Goal: Task Accomplishment & Management: Manage account settings

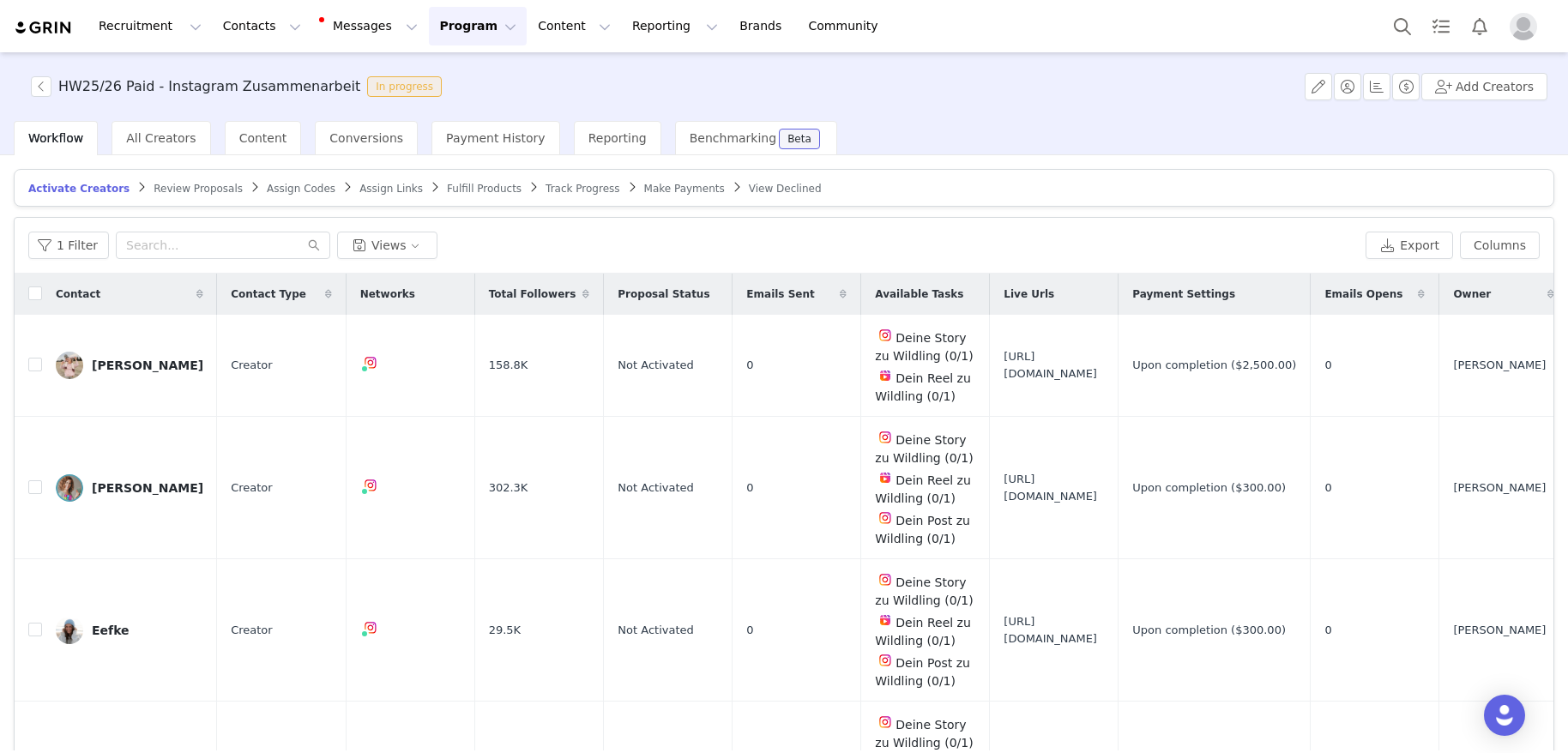
click at [178, 201] on article "Activate Creators Review Proposals Assign Codes Assign Links Fulfill Products T…" at bounding box center [784, 188] width 1541 height 37
click at [181, 191] on span "Review Proposals" at bounding box center [197, 188] width 89 height 12
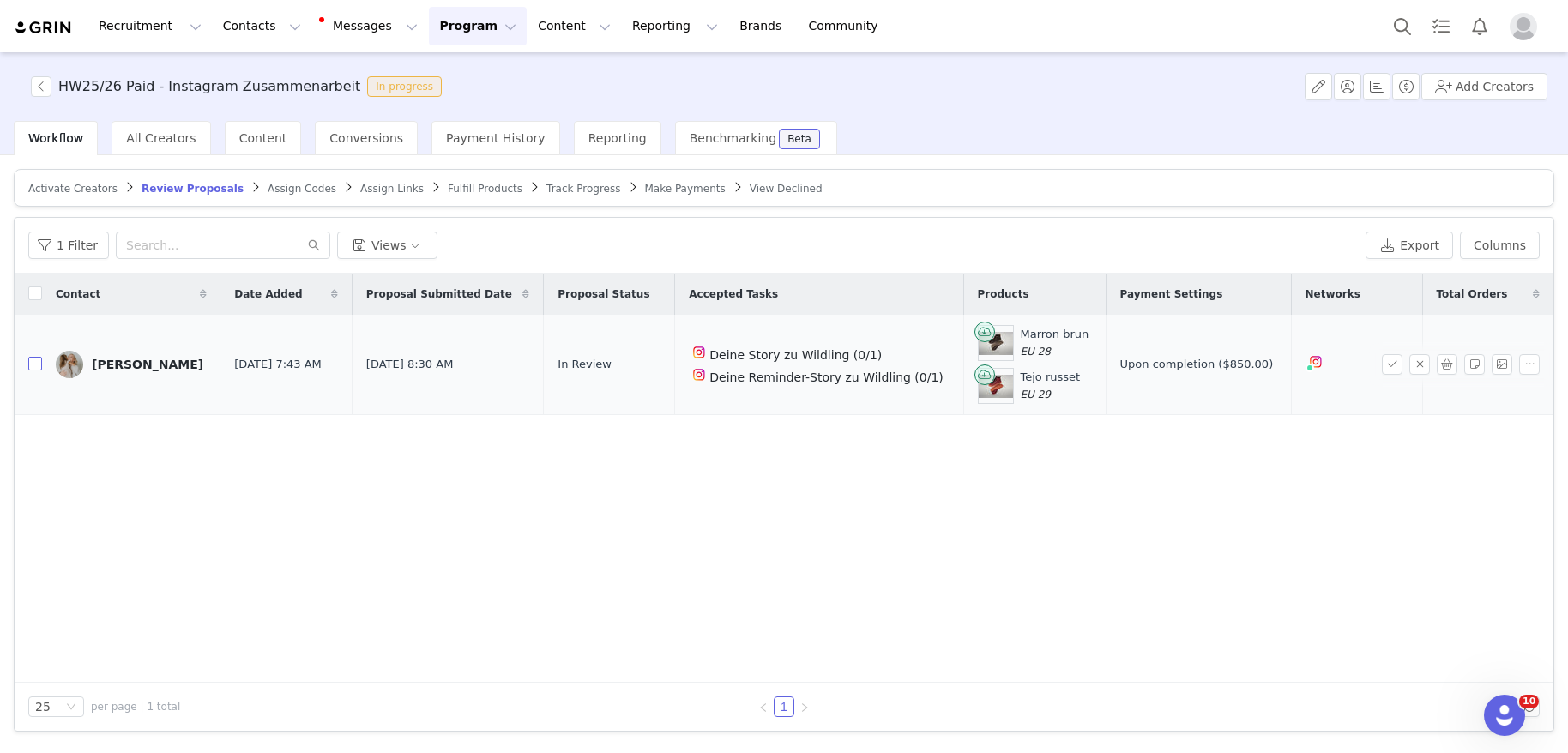
click at [36, 365] on input "checkbox" at bounding box center [35, 363] width 14 height 14
checkbox input "true"
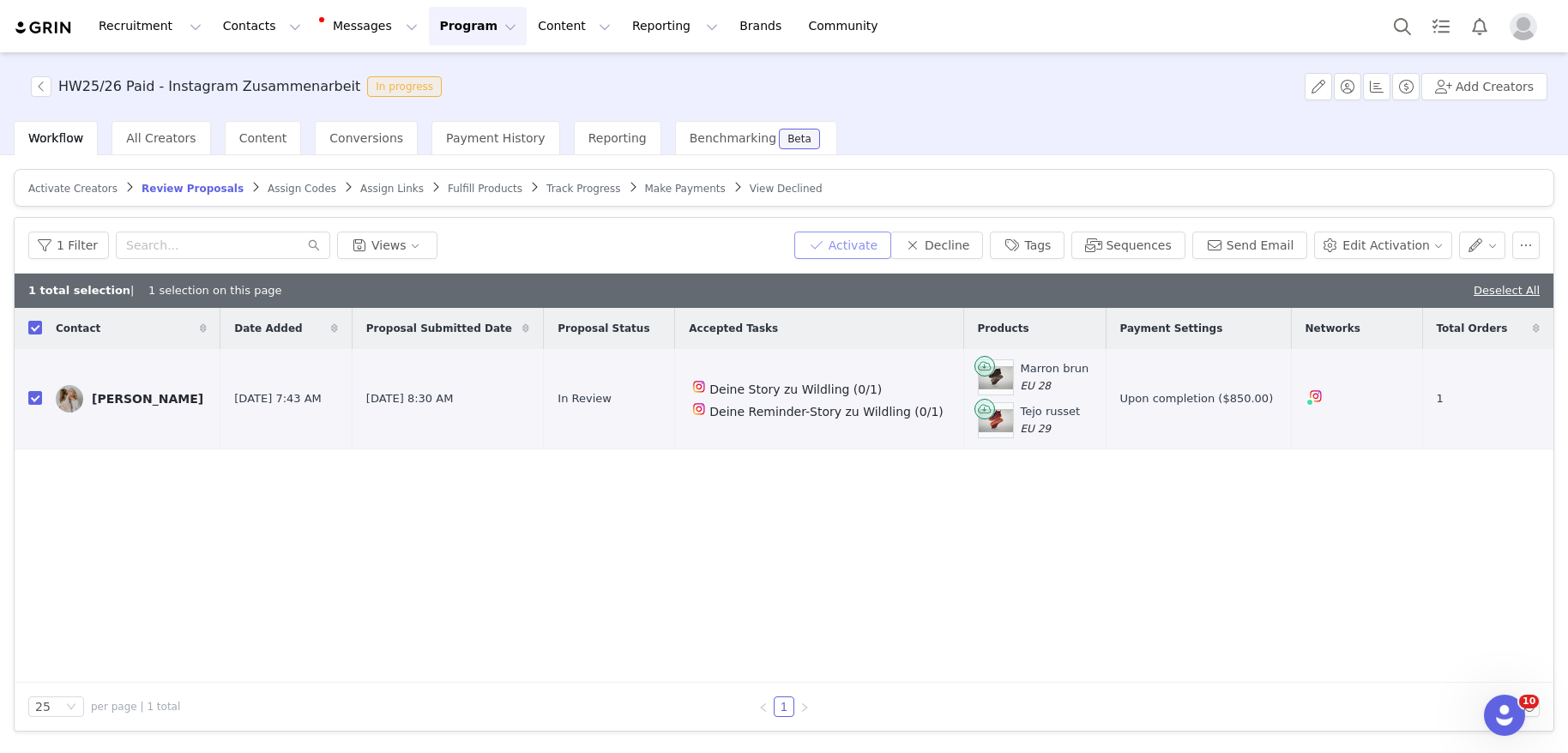
click at [881, 252] on button "Activate" at bounding box center [843, 245] width 97 height 27
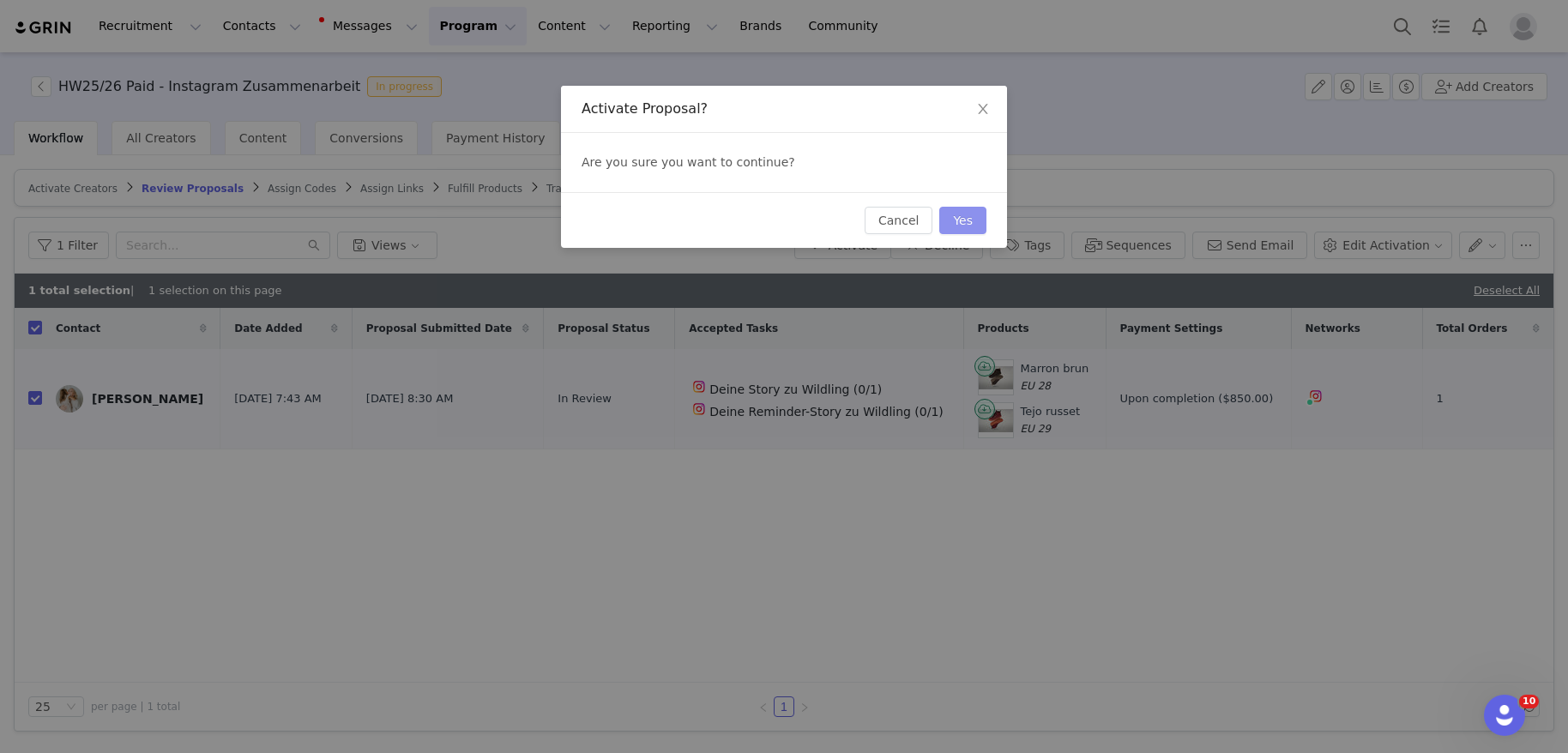
click at [965, 227] on button "Yes" at bounding box center [963, 220] width 47 height 27
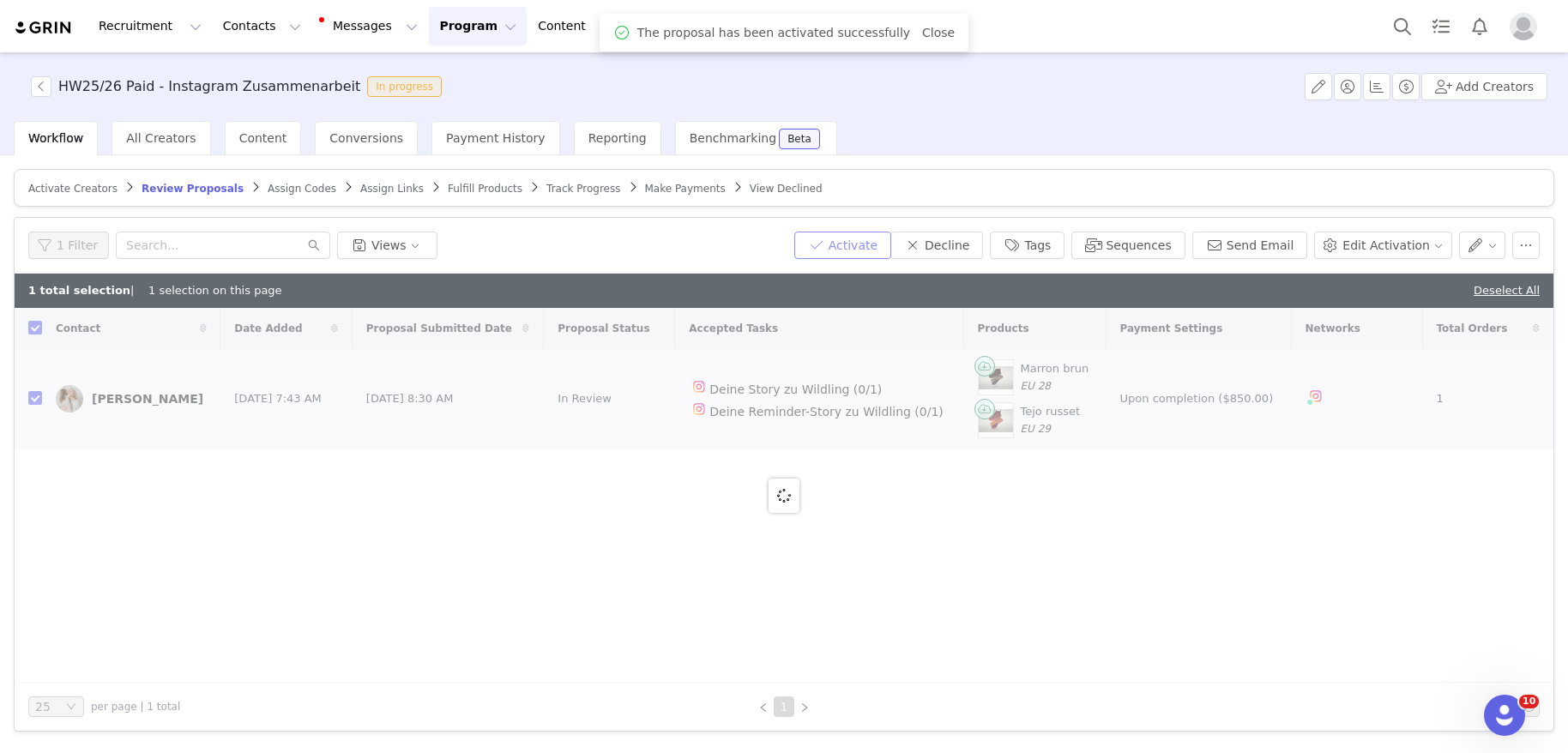
checkbox input "false"
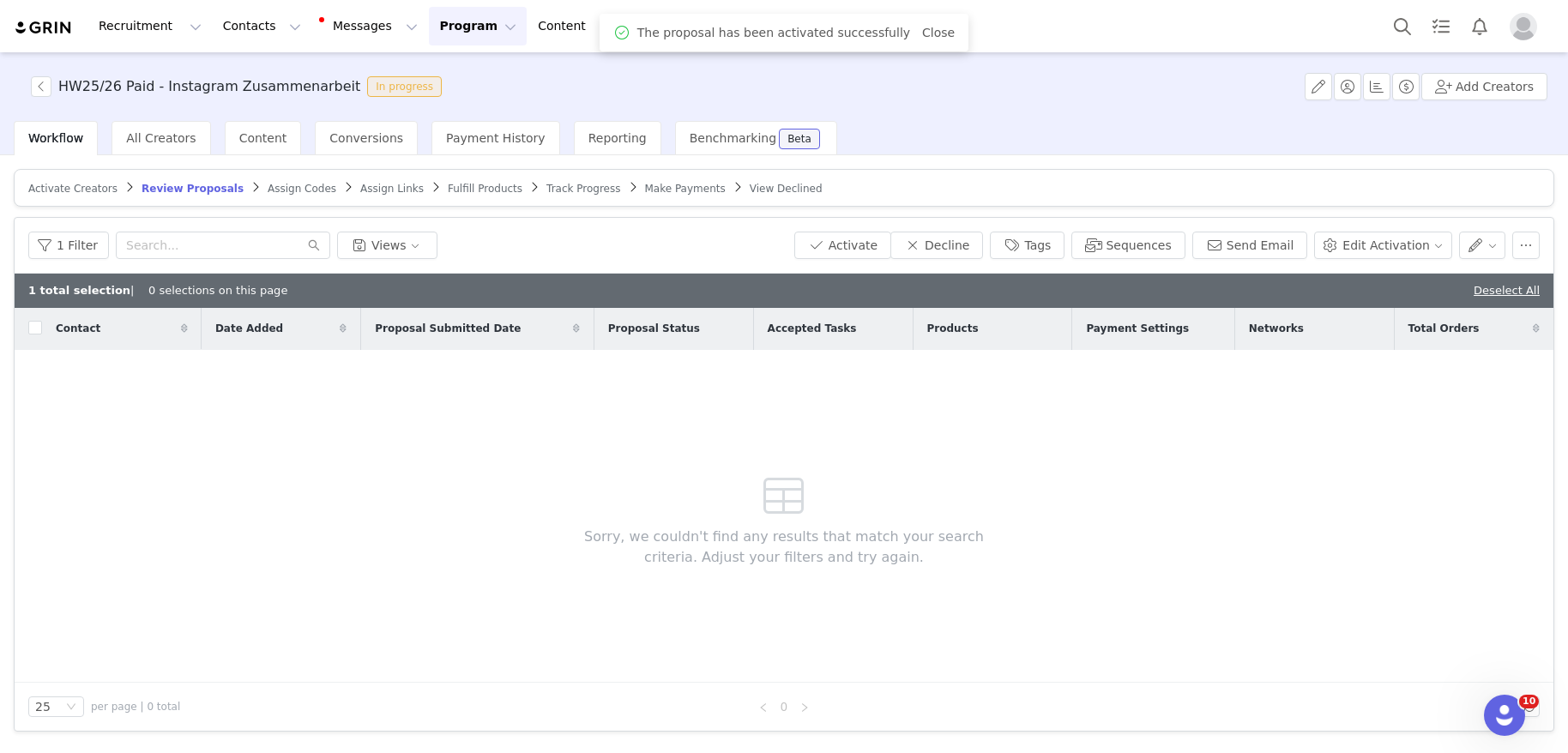
click at [477, 188] on span "Fulfill Products" at bounding box center [486, 188] width 75 height 12
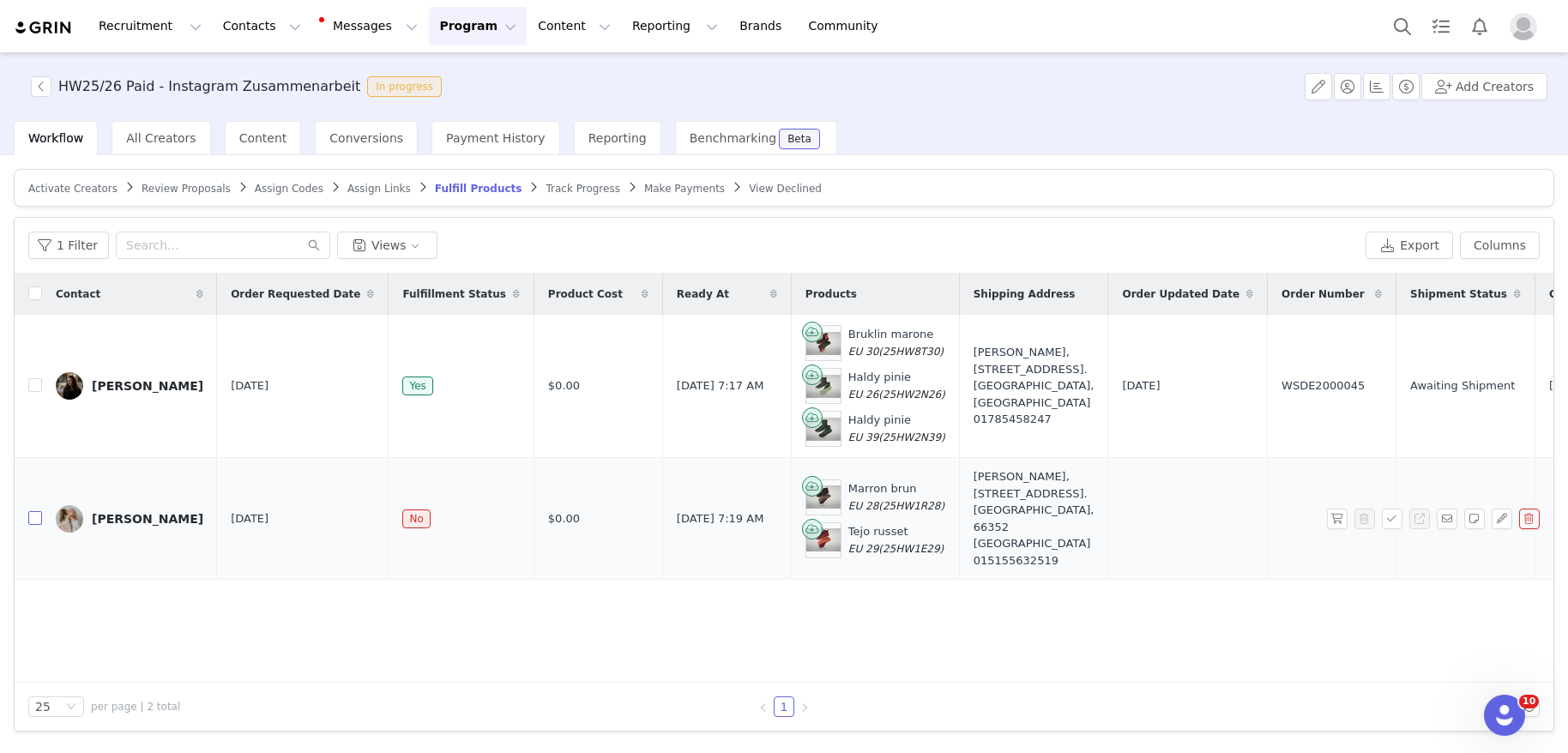
click at [33, 517] on label at bounding box center [35, 518] width 14 height 18
click at [33, 517] on input "checkbox" at bounding box center [35, 517] width 14 height 14
checkbox input "true"
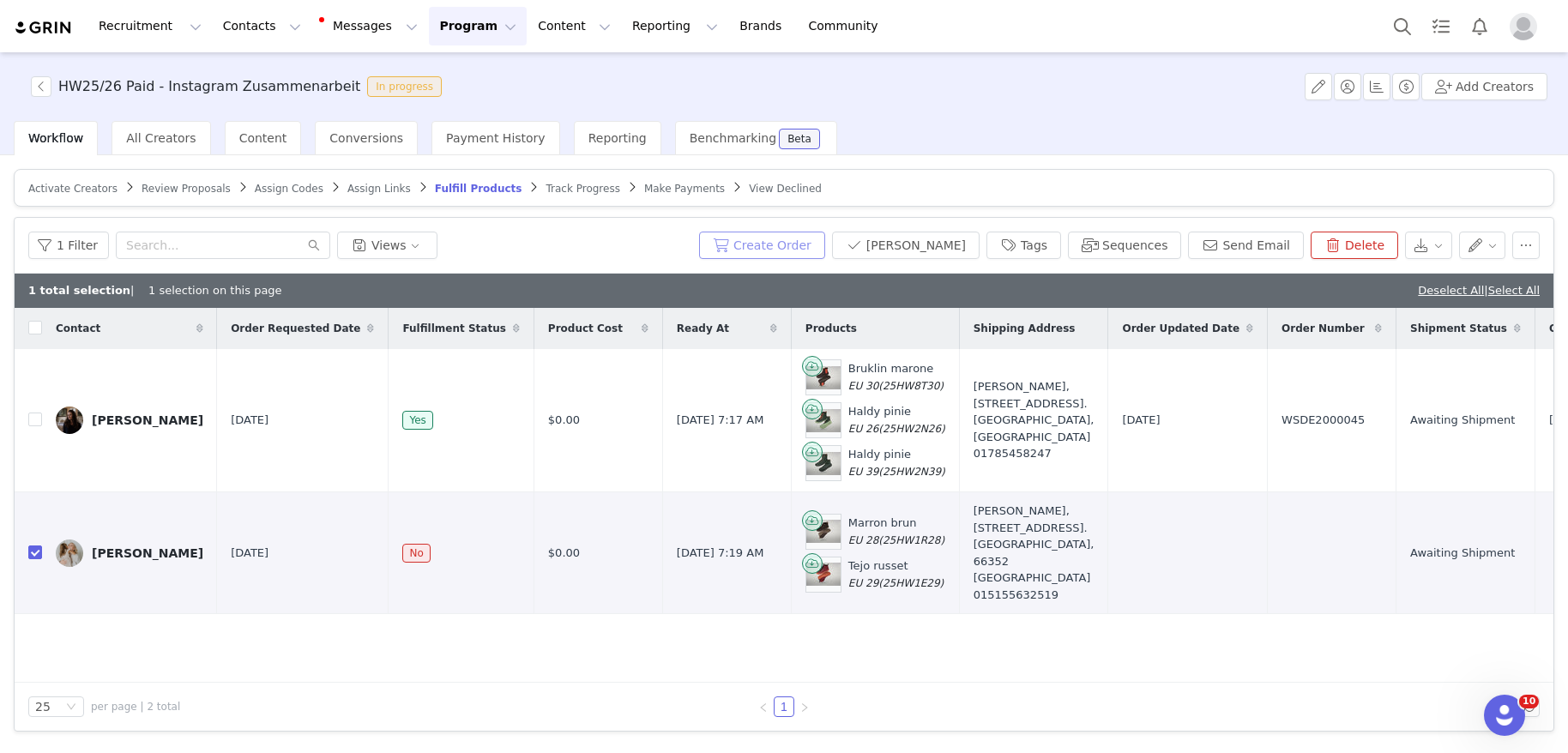
click at [825, 245] on button "Create Order" at bounding box center [762, 245] width 126 height 27
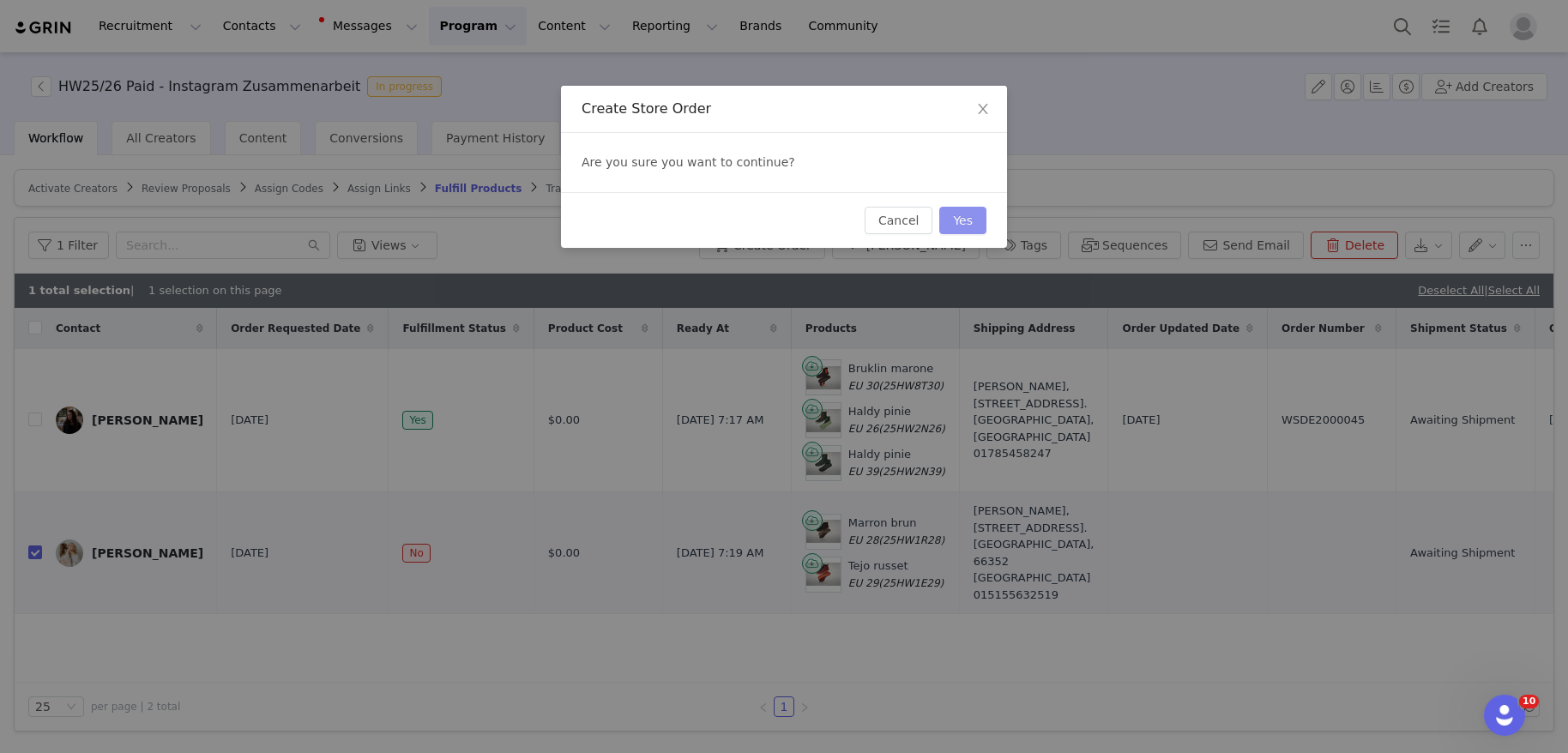
click at [962, 222] on button "Yes" at bounding box center [963, 220] width 47 height 27
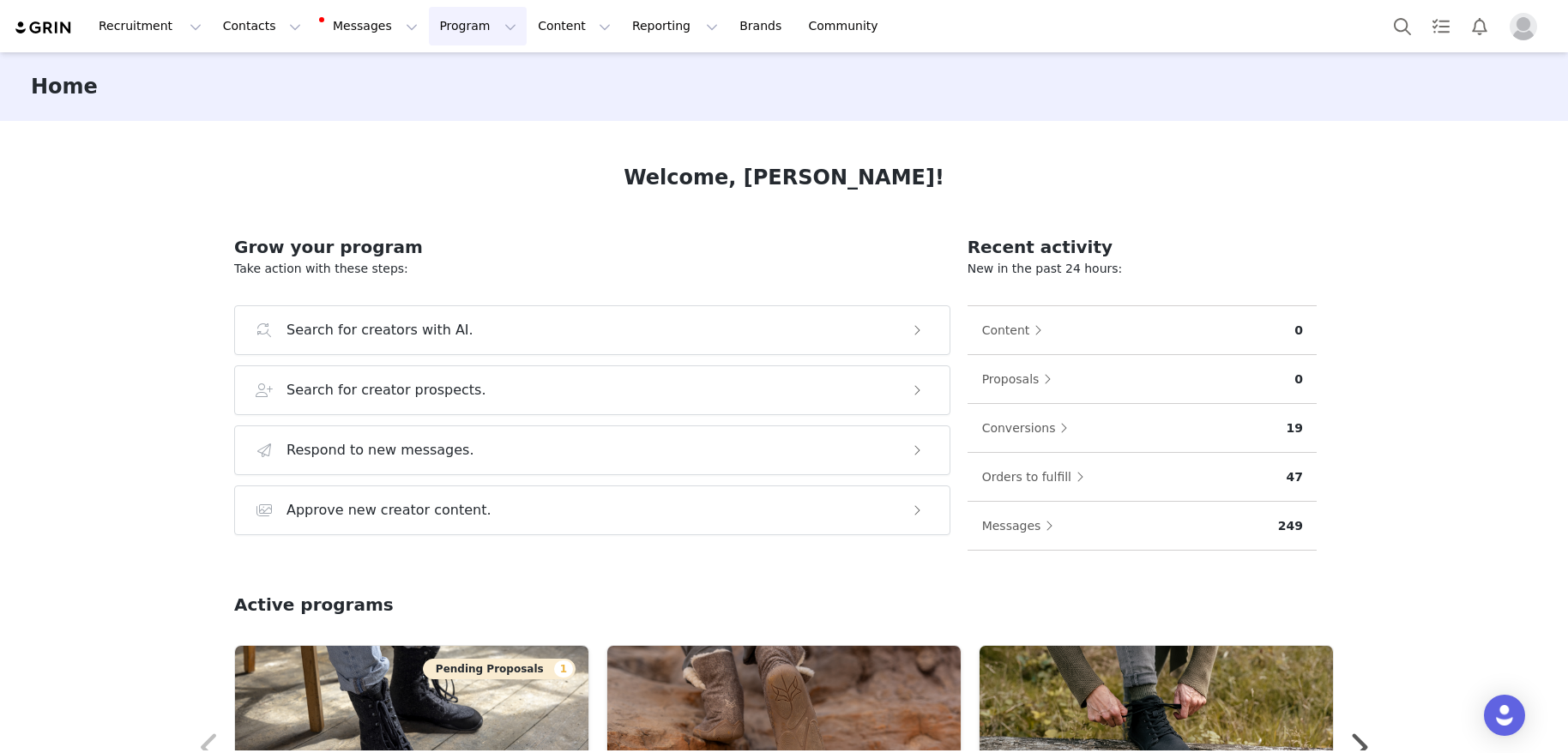
click at [457, 25] on button "Program Program" at bounding box center [477, 25] width 98 height 38
click at [456, 22] on button "Program Program" at bounding box center [477, 25] width 98 height 38
click at [263, 32] on button "Contacts Contacts" at bounding box center [261, 25] width 98 height 38
click at [263, 76] on div "Creators" at bounding box center [269, 76] width 115 height 18
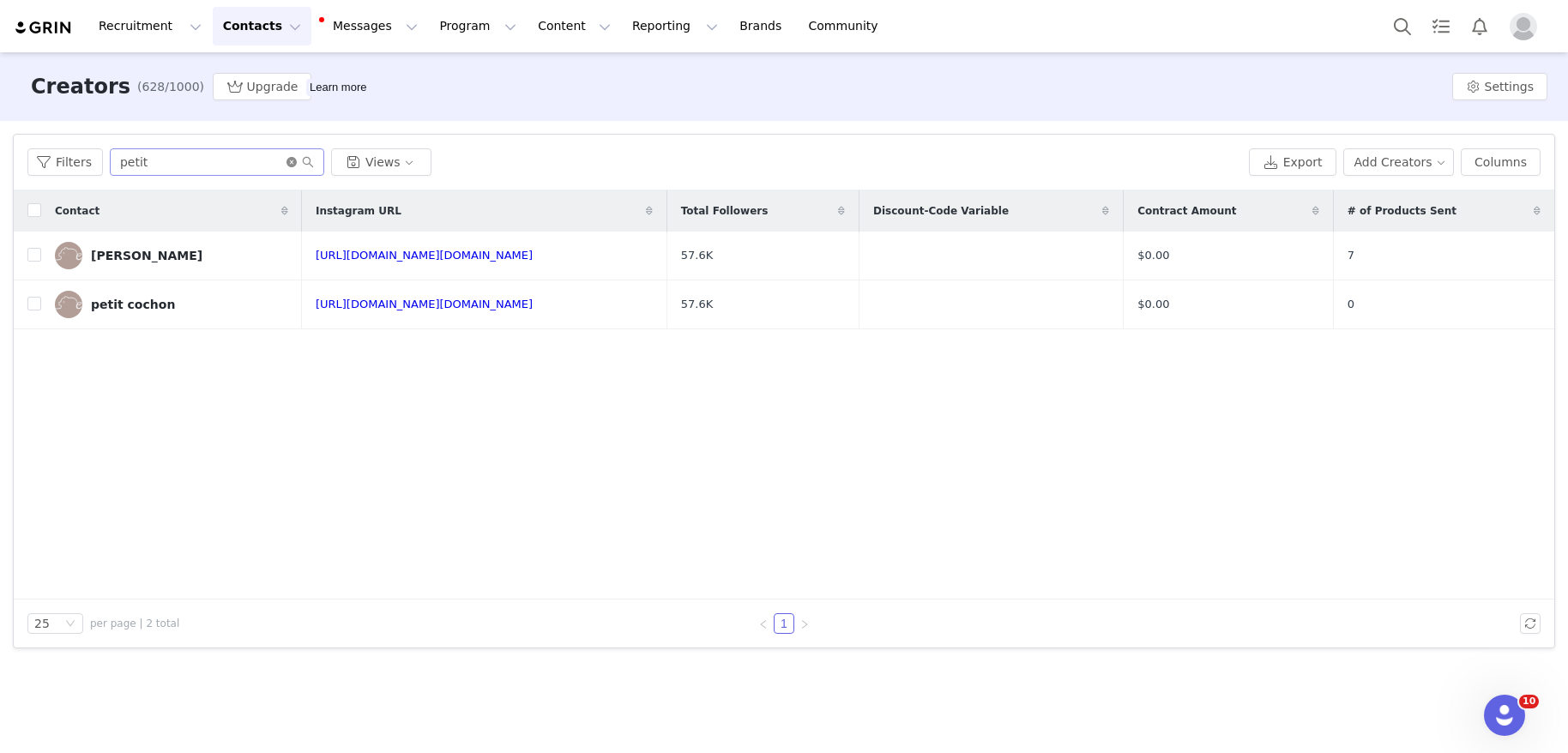
click at [291, 165] on icon "icon: close-circle" at bounding box center [291, 162] width 10 height 10
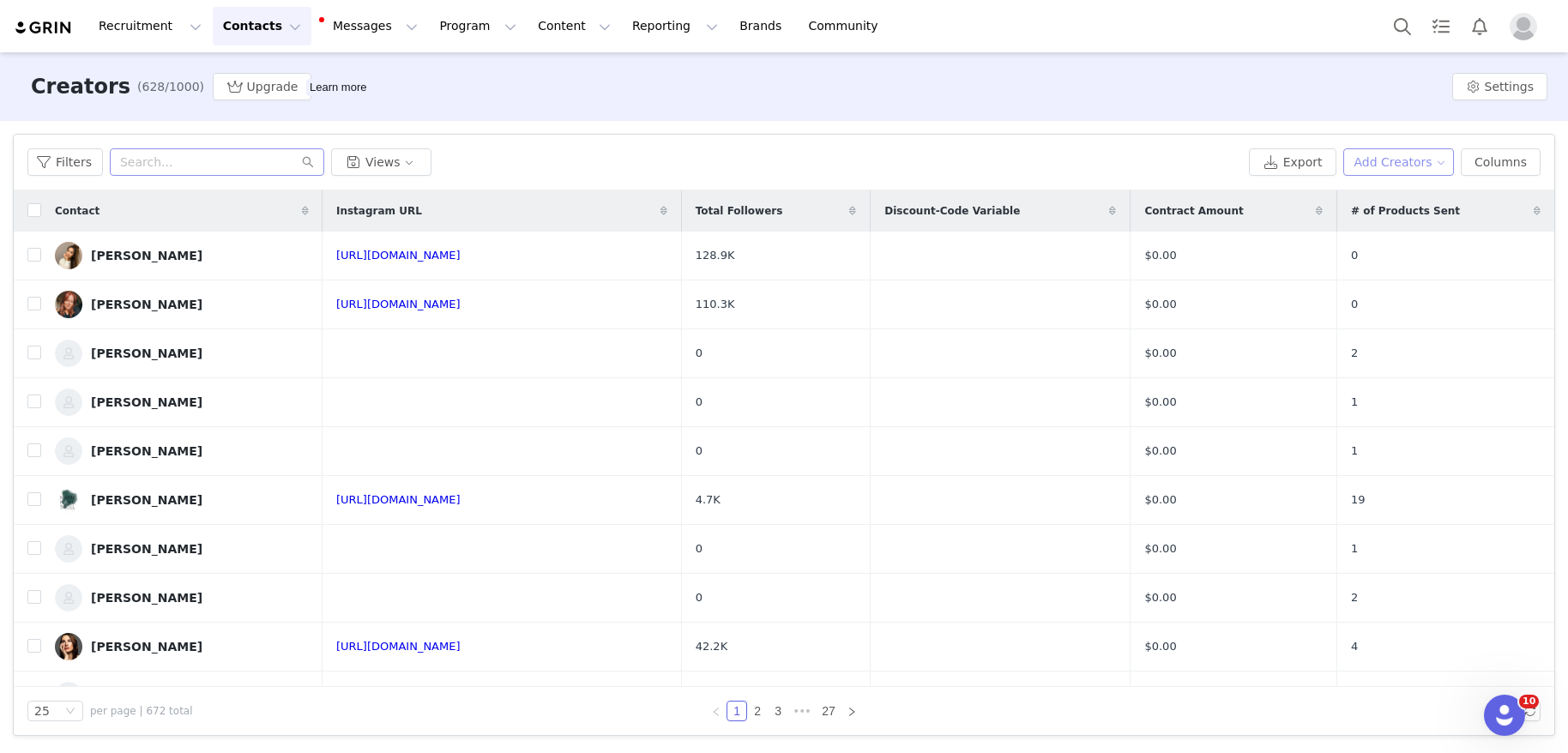
click at [1433, 168] on button "Add Creators" at bounding box center [1399, 162] width 111 height 27
click at [1418, 191] on span "Add a Creator" at bounding box center [1401, 196] width 83 height 19
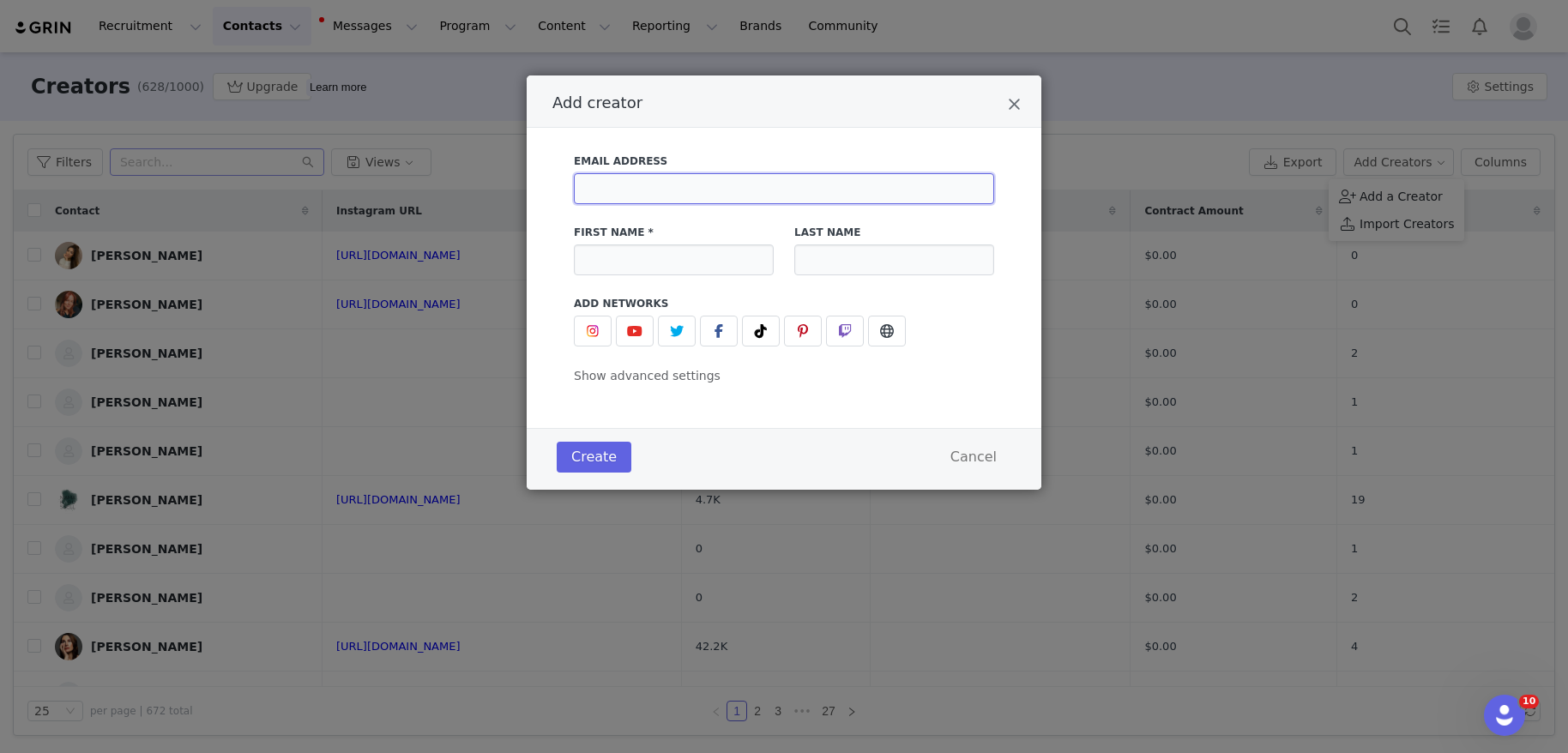
click at [634, 190] on input "Add creator" at bounding box center [783, 188] width 420 height 31
paste input "[EMAIL_ADDRESS][DOMAIN_NAME]"
type input "[EMAIL_ADDRESS][DOMAIN_NAME]"
click at [661, 250] on input "Add creator" at bounding box center [674, 259] width 200 height 31
type input "[PERSON_NAME]"
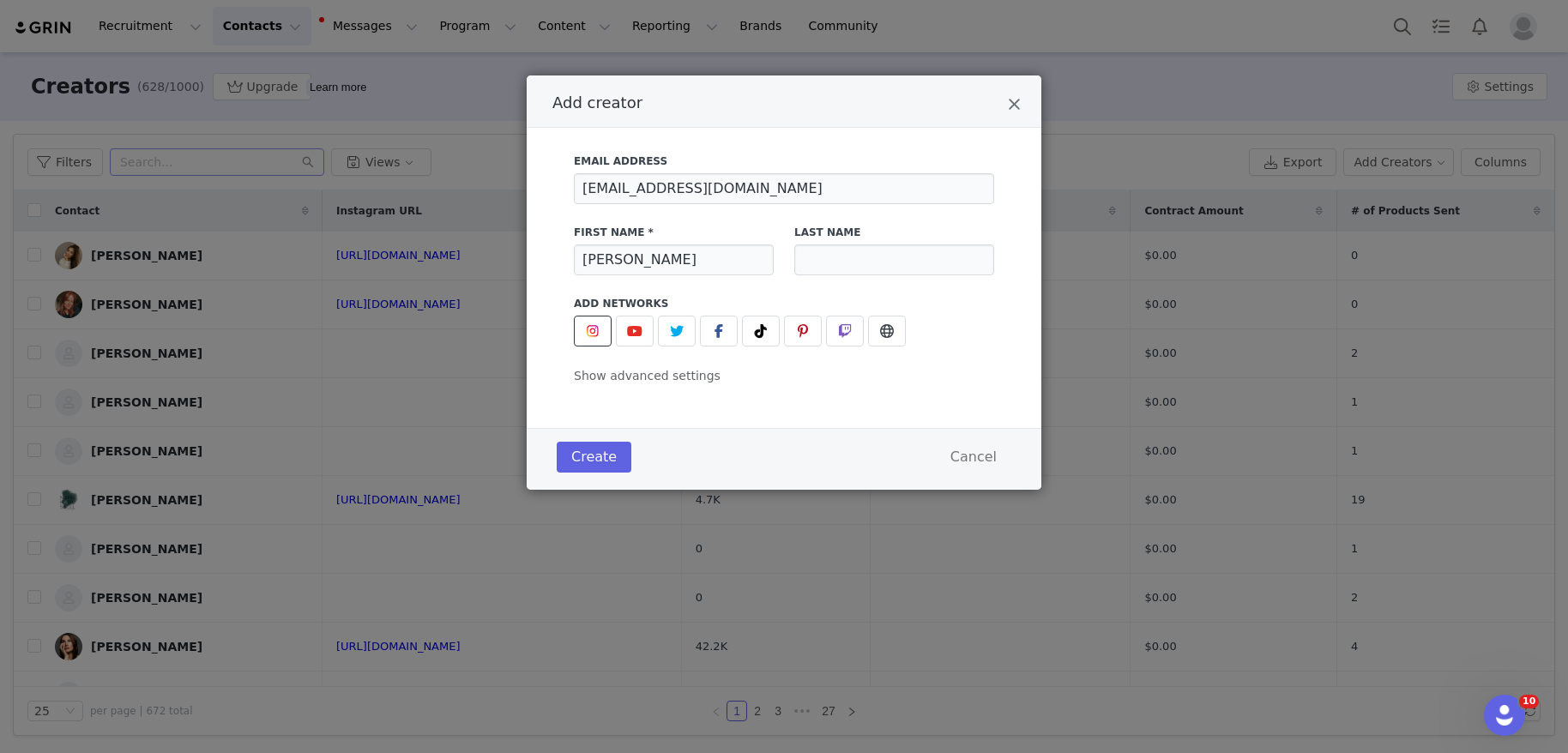
click at [597, 329] on img "Add creator" at bounding box center [592, 331] width 14 height 14
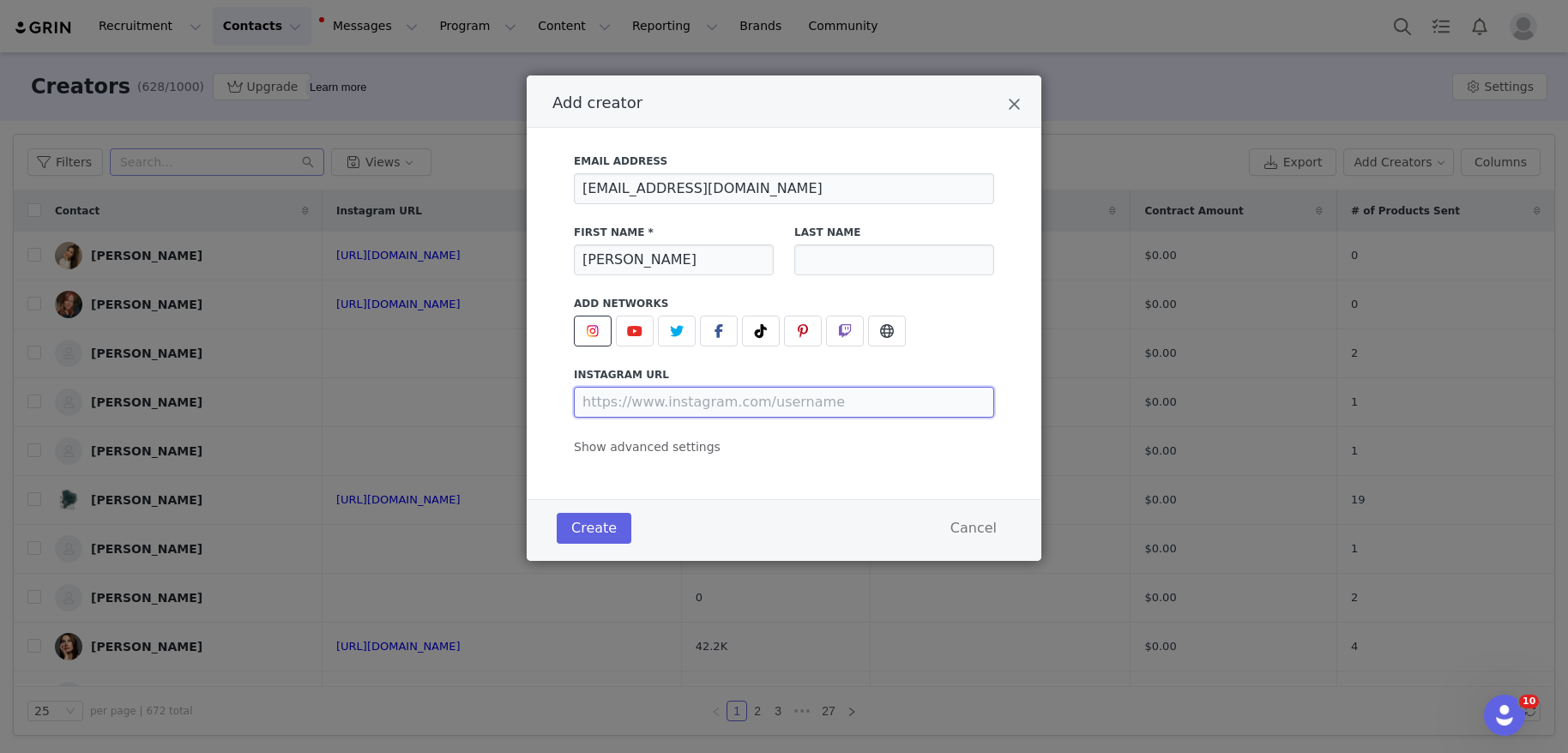
click at [647, 401] on input "Add creator" at bounding box center [783, 401] width 420 height 31
paste input "[URL][DOMAIN_NAME][DOMAIN_NAME]"
type input "[URL][DOMAIN_NAME][DOMAIN_NAME]"
click at [673, 449] on span "Show advanced settings" at bounding box center [646, 446] width 147 height 14
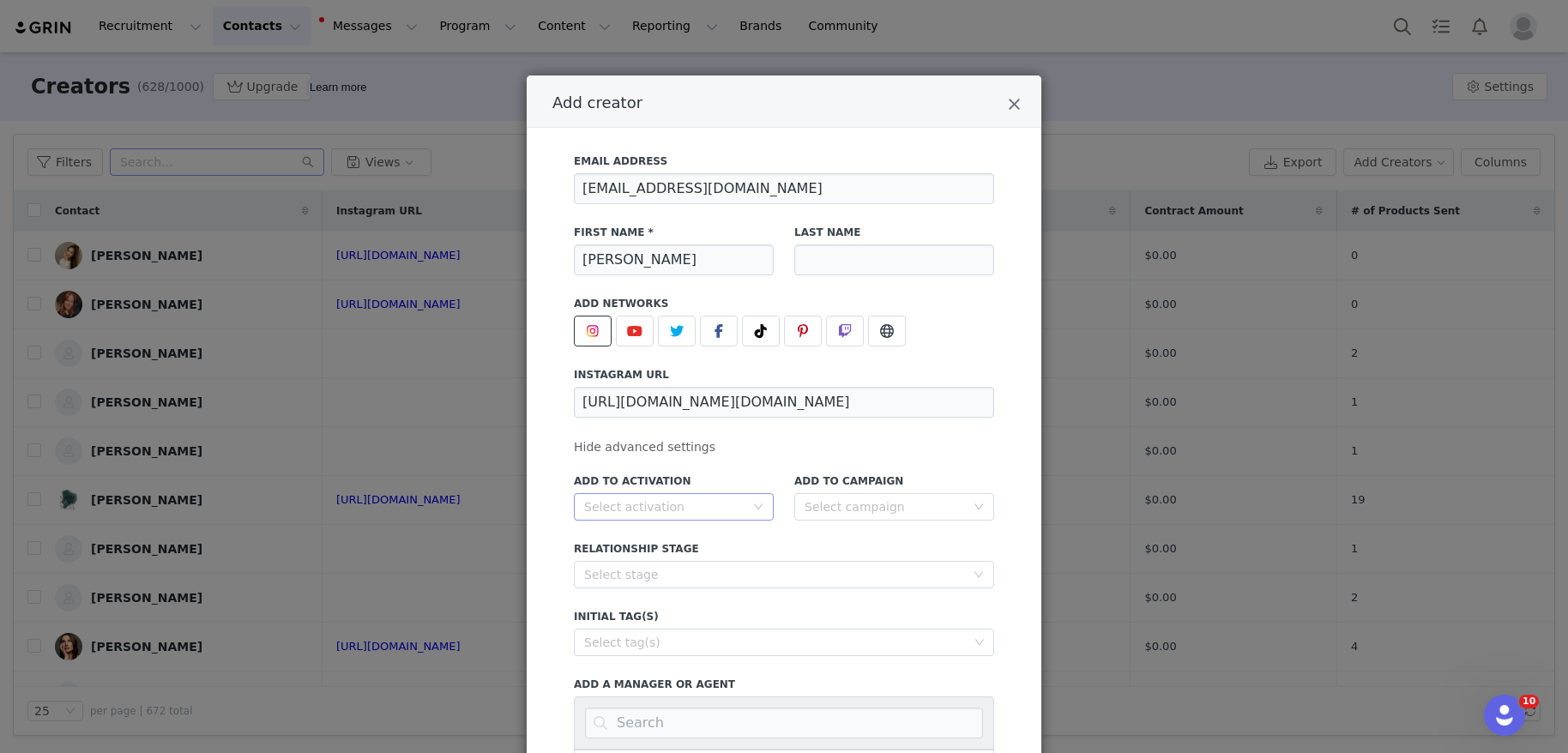
click at [705, 511] on div "Select activation" at bounding box center [663, 507] width 160 height 17
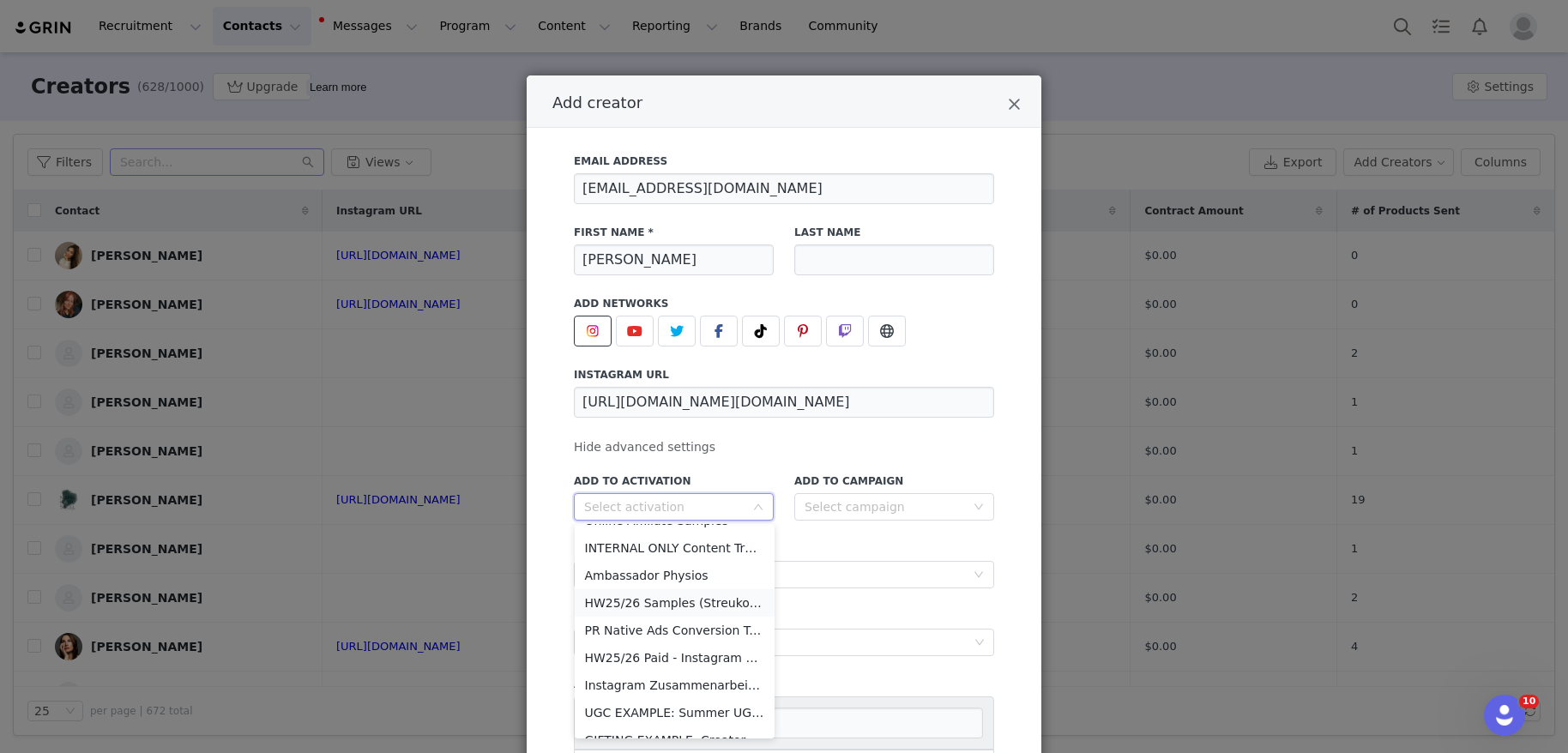
scroll to position [292, 0]
click at [648, 665] on li "HW25/26 Paid - Instagram Zusammenarbeit" at bounding box center [675, 660] width 200 height 27
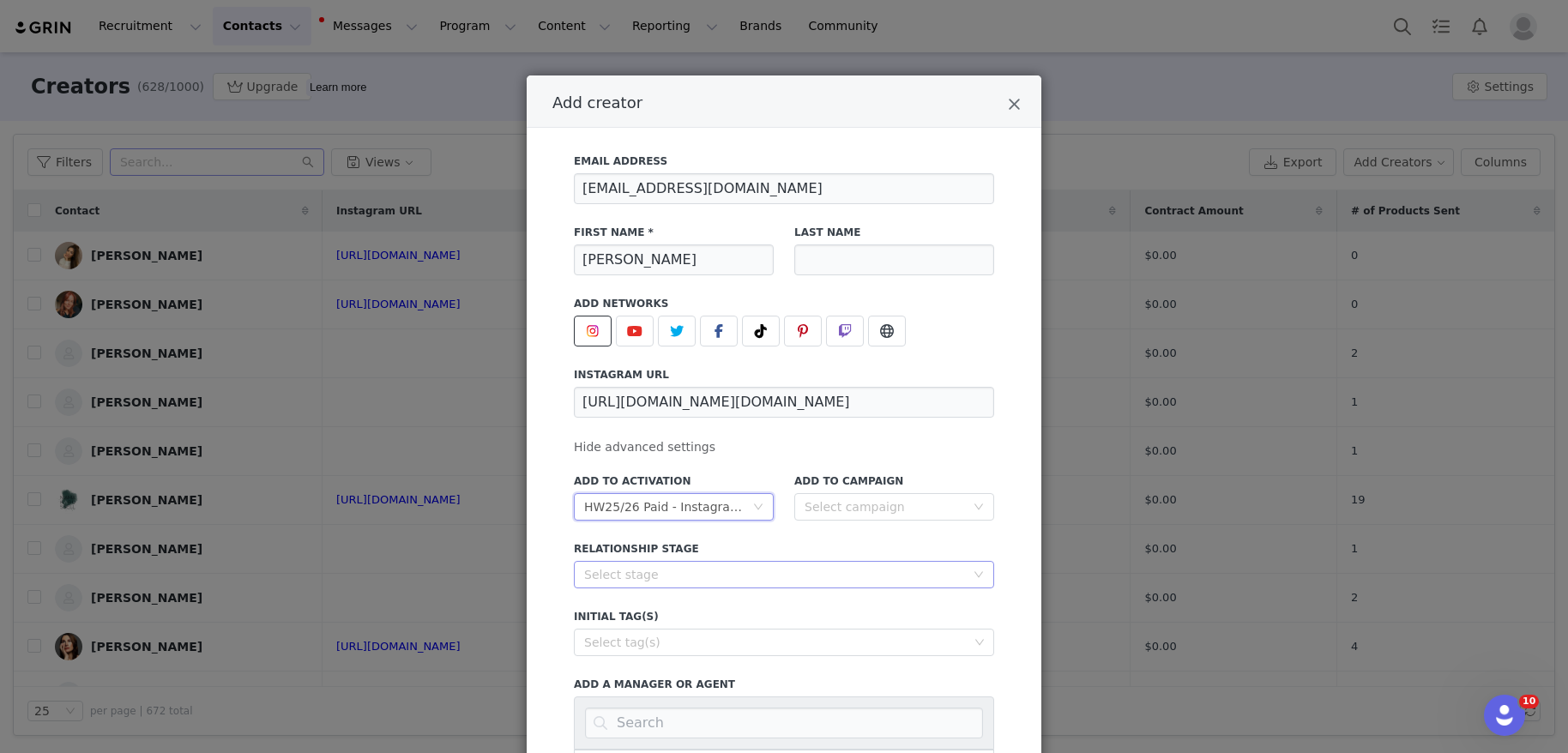
click at [750, 578] on div "Select stage" at bounding box center [774, 574] width 381 height 17
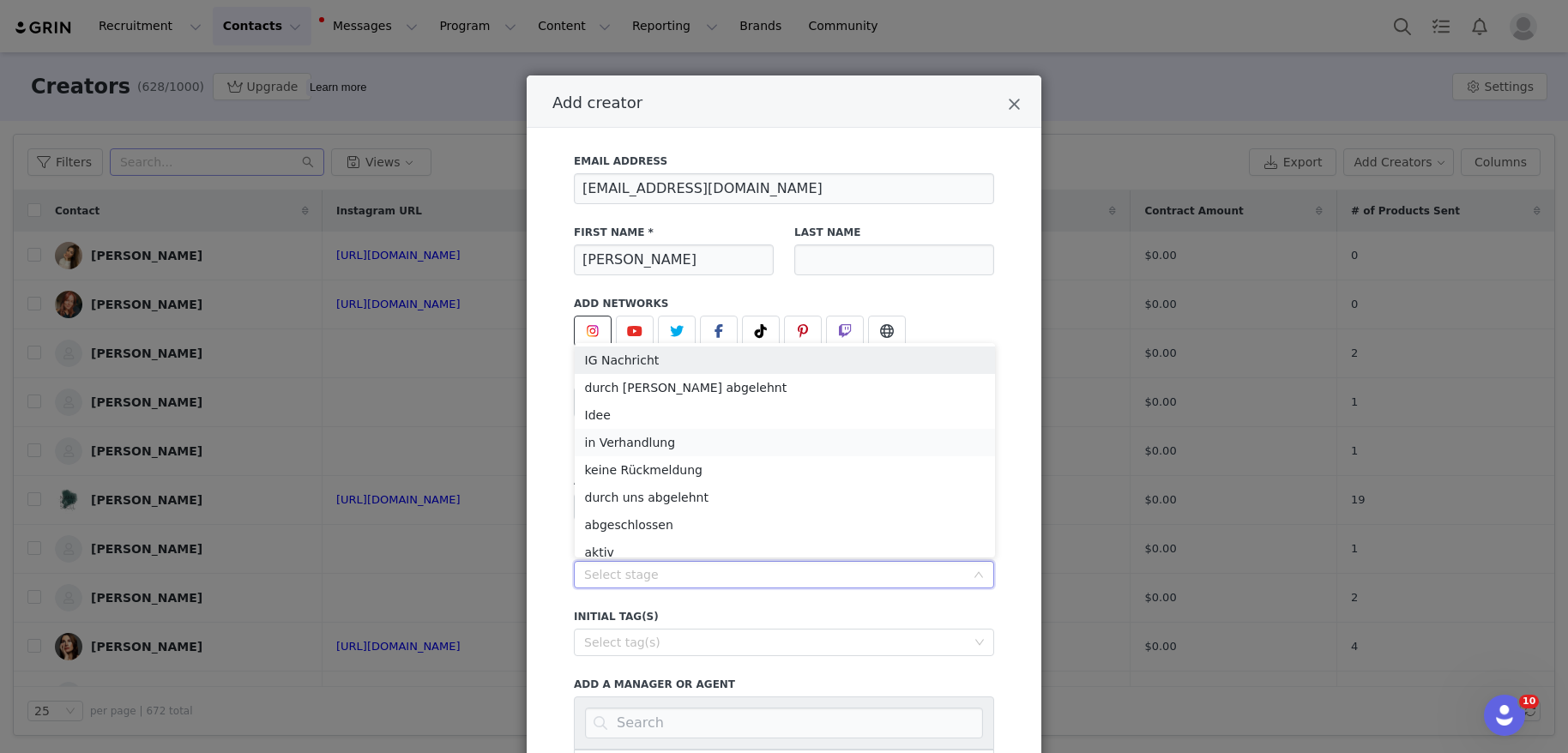
scroll to position [8, 0]
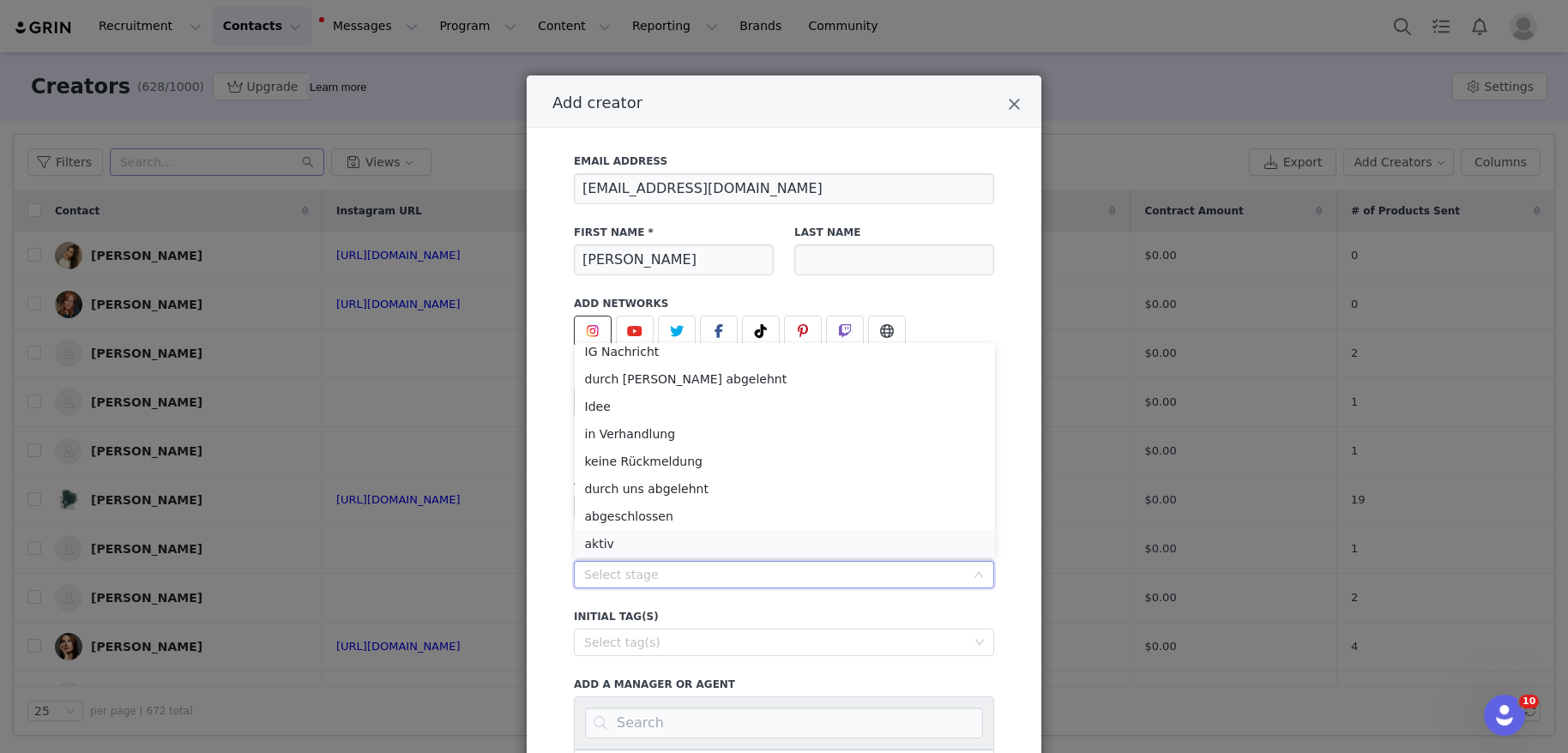
click at [592, 548] on li "aktiv" at bounding box center [784, 543] width 420 height 27
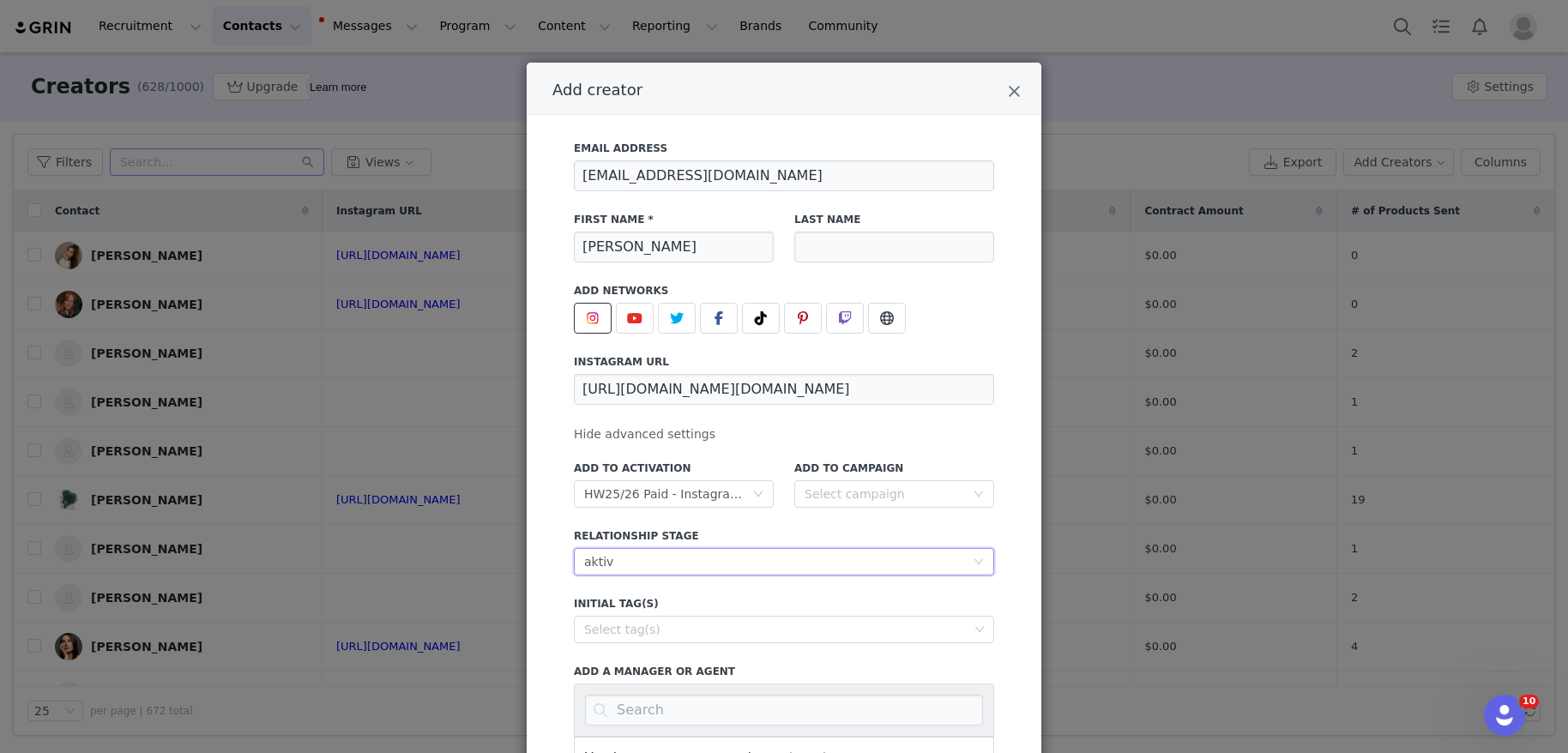
scroll to position [30, 0]
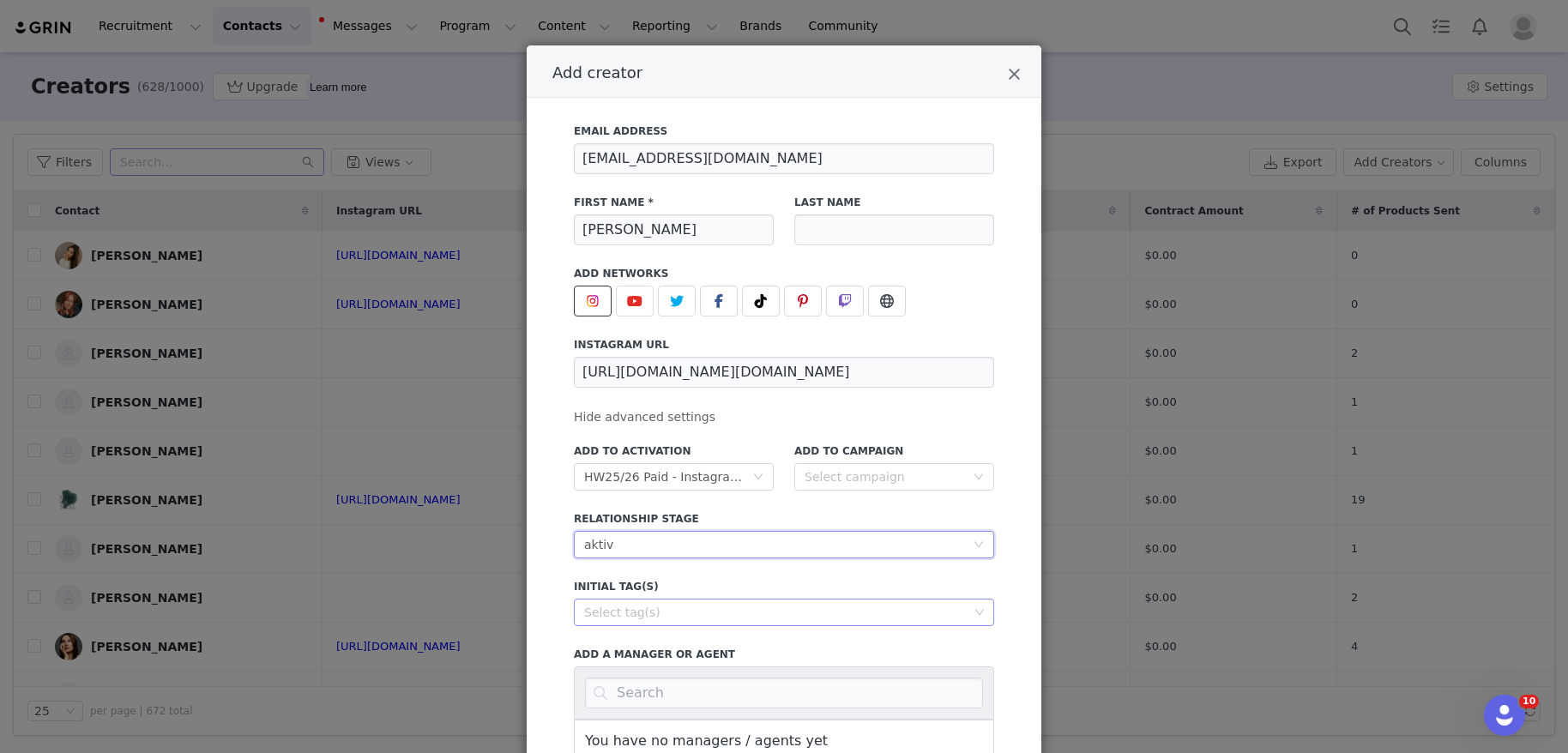
click at [639, 616] on div "Select tag(s)" at bounding box center [776, 612] width 385 height 17
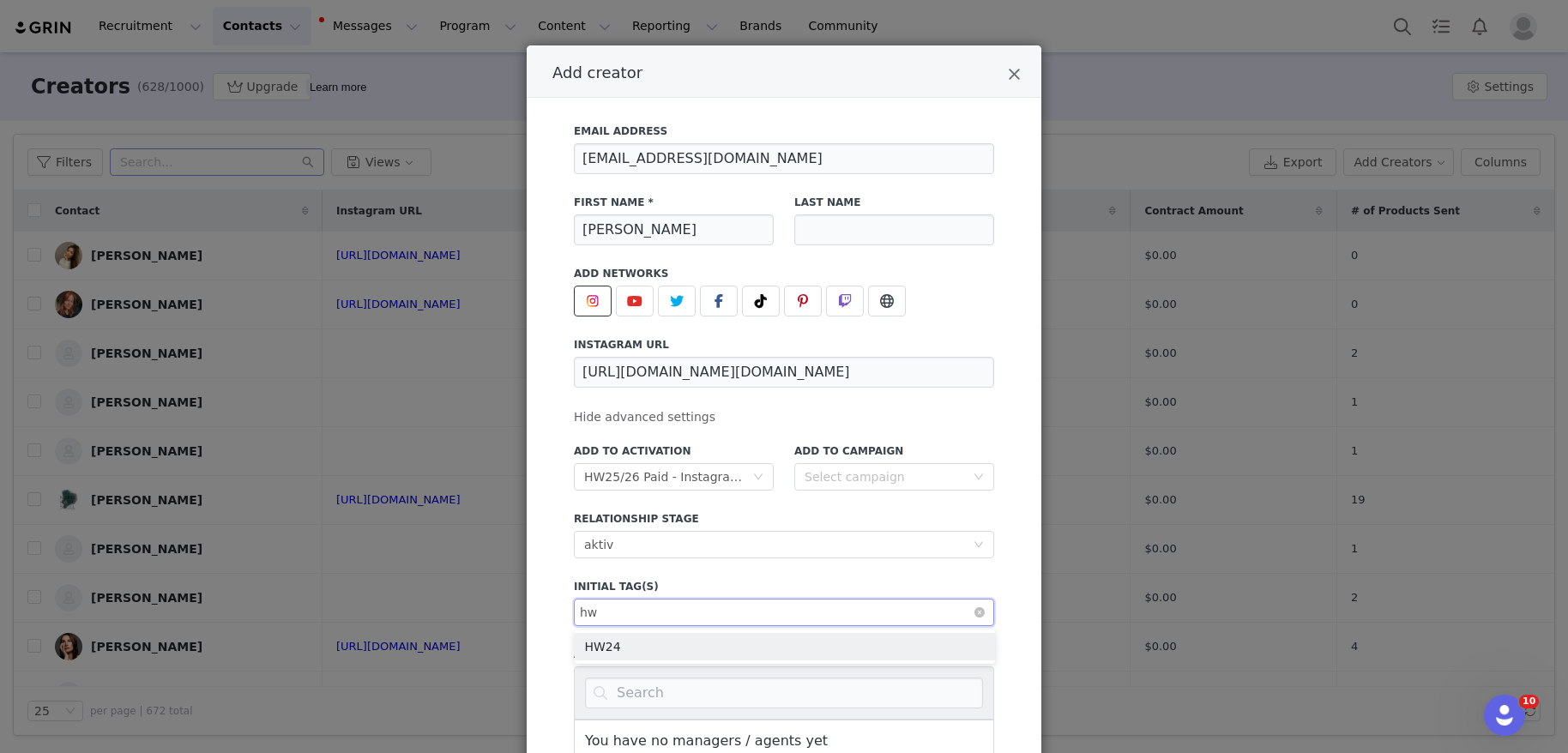
type input "hw"
click at [645, 612] on div "Select tag(s) hw hw" at bounding box center [777, 613] width 397 height 26
click at [645, 612] on div "Select tag(s) hw" at bounding box center [777, 613] width 397 height 26
click at [645, 612] on div "Select tag(s)" at bounding box center [776, 612] width 385 height 17
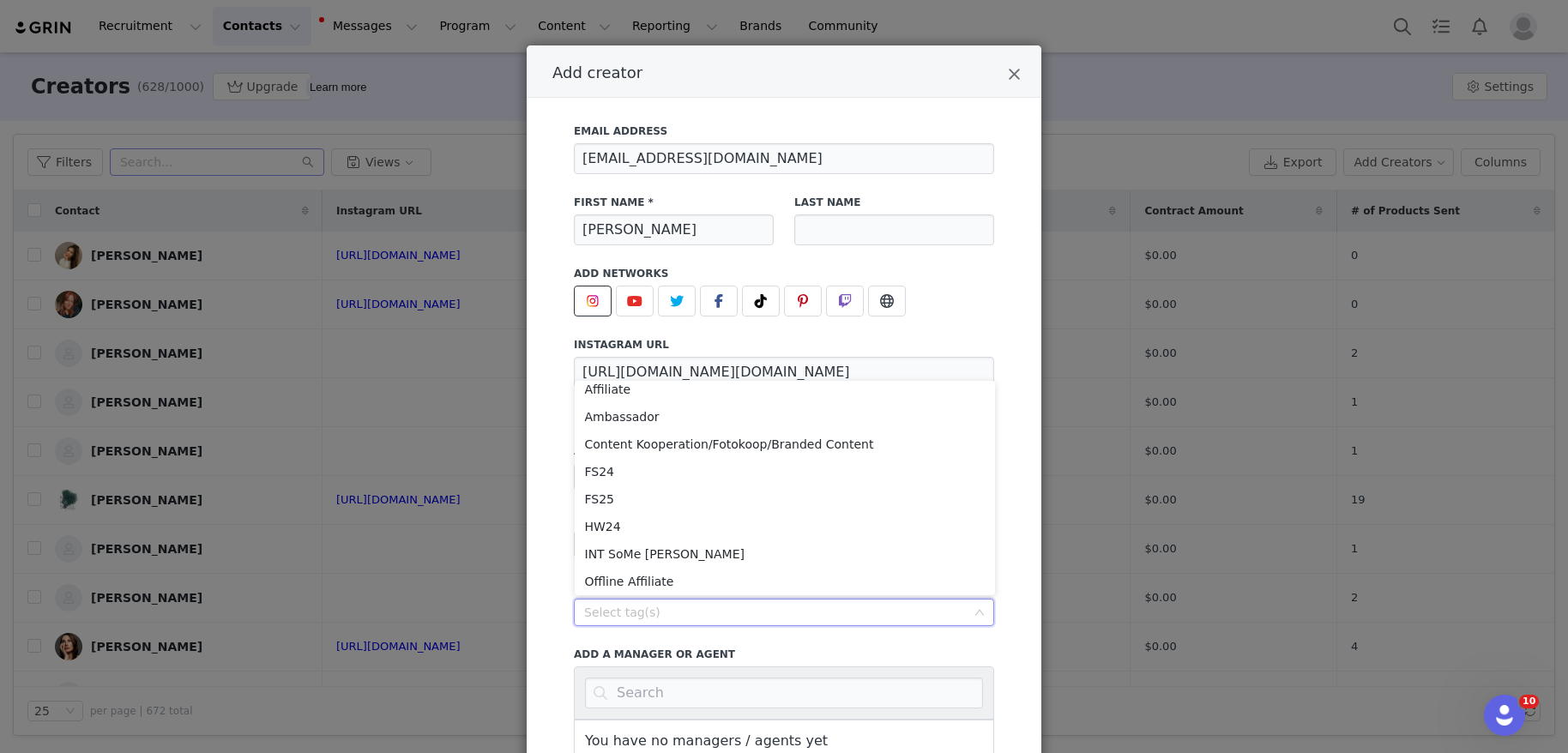
scroll to position [156, 0]
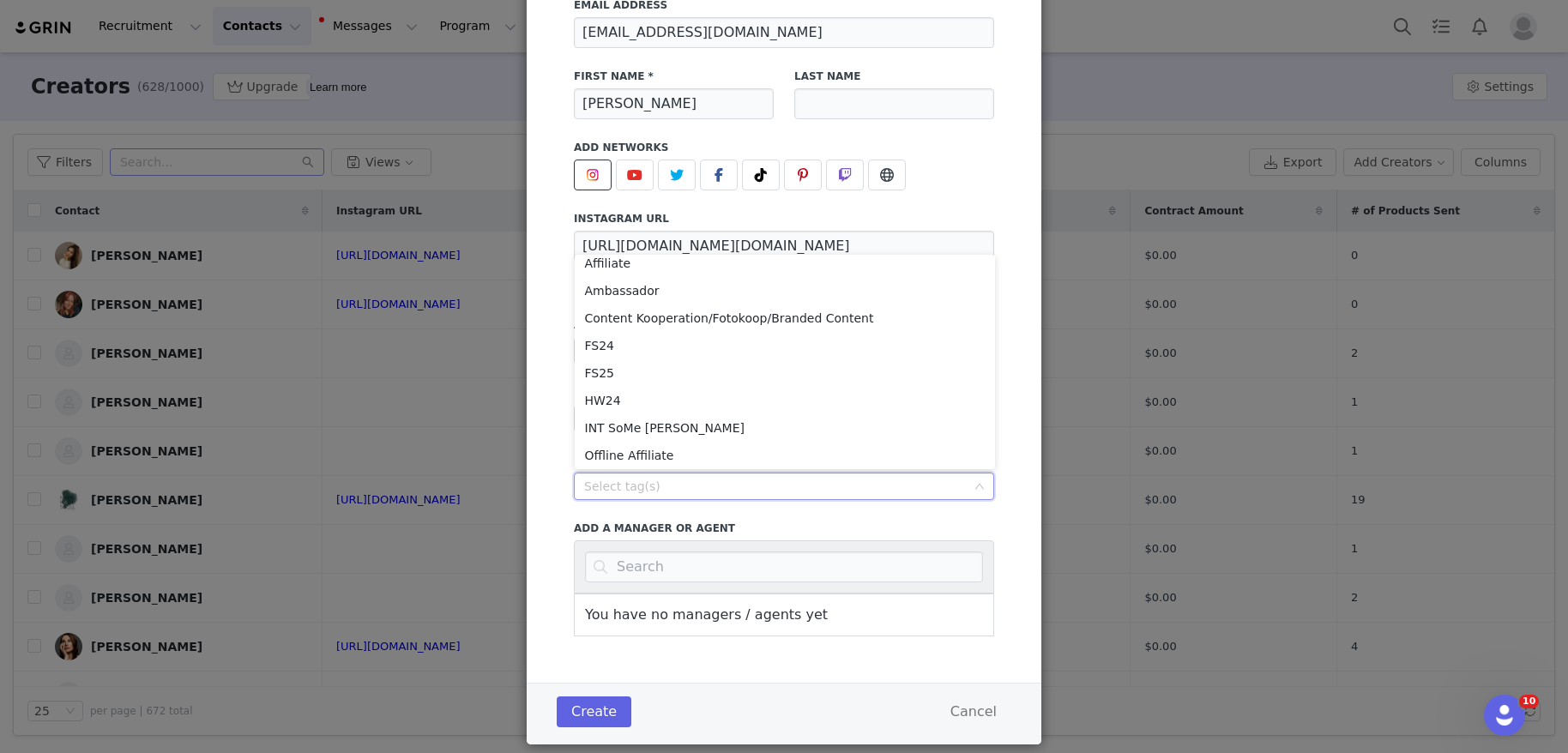
click at [839, 666] on div "Email Address [EMAIL_ADDRESS][DOMAIN_NAME] First Name * [PERSON_NAME] Last Name…" at bounding box center [784, 327] width 515 height 711
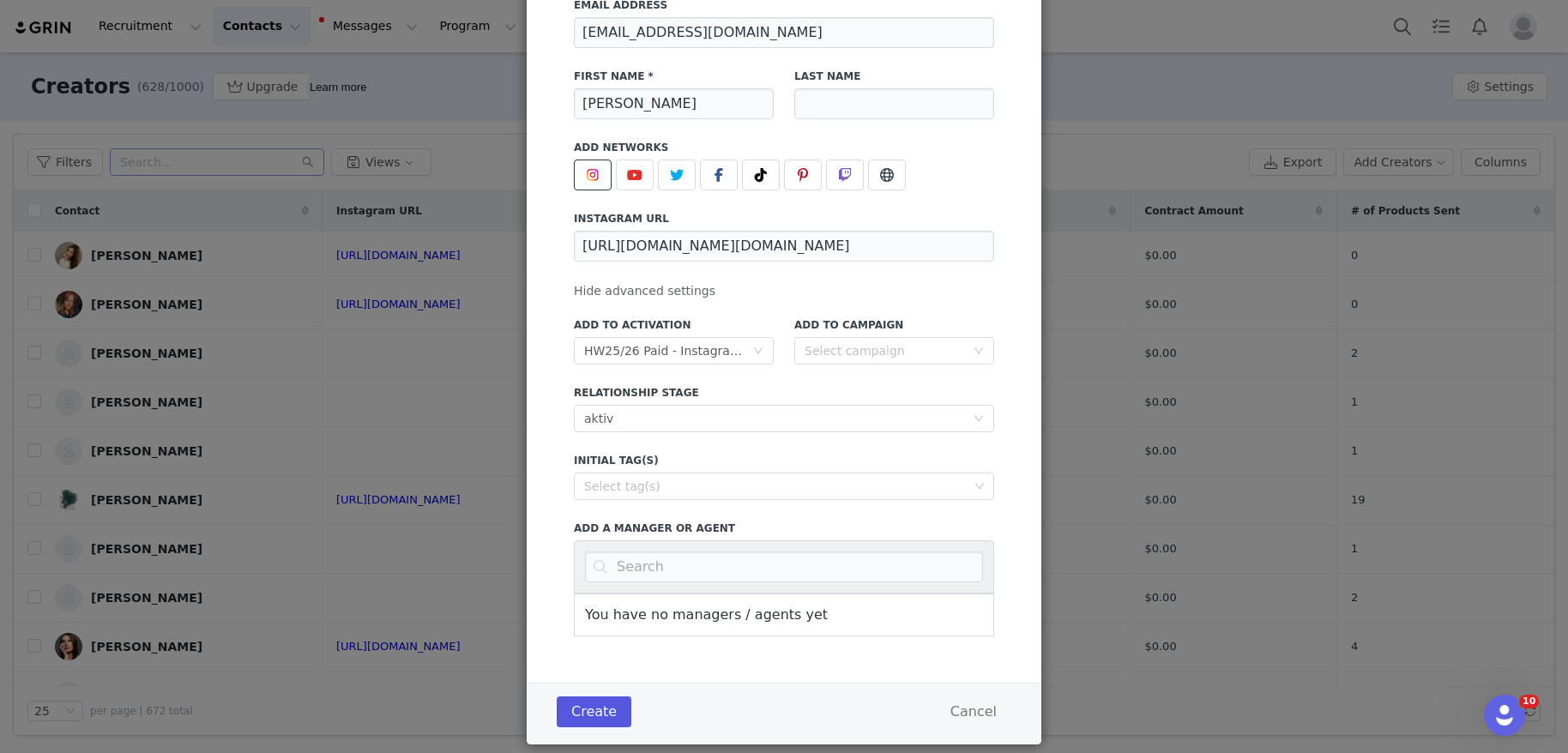
scroll to position [4, 0]
click at [609, 713] on button "Create" at bounding box center [594, 711] width 75 height 31
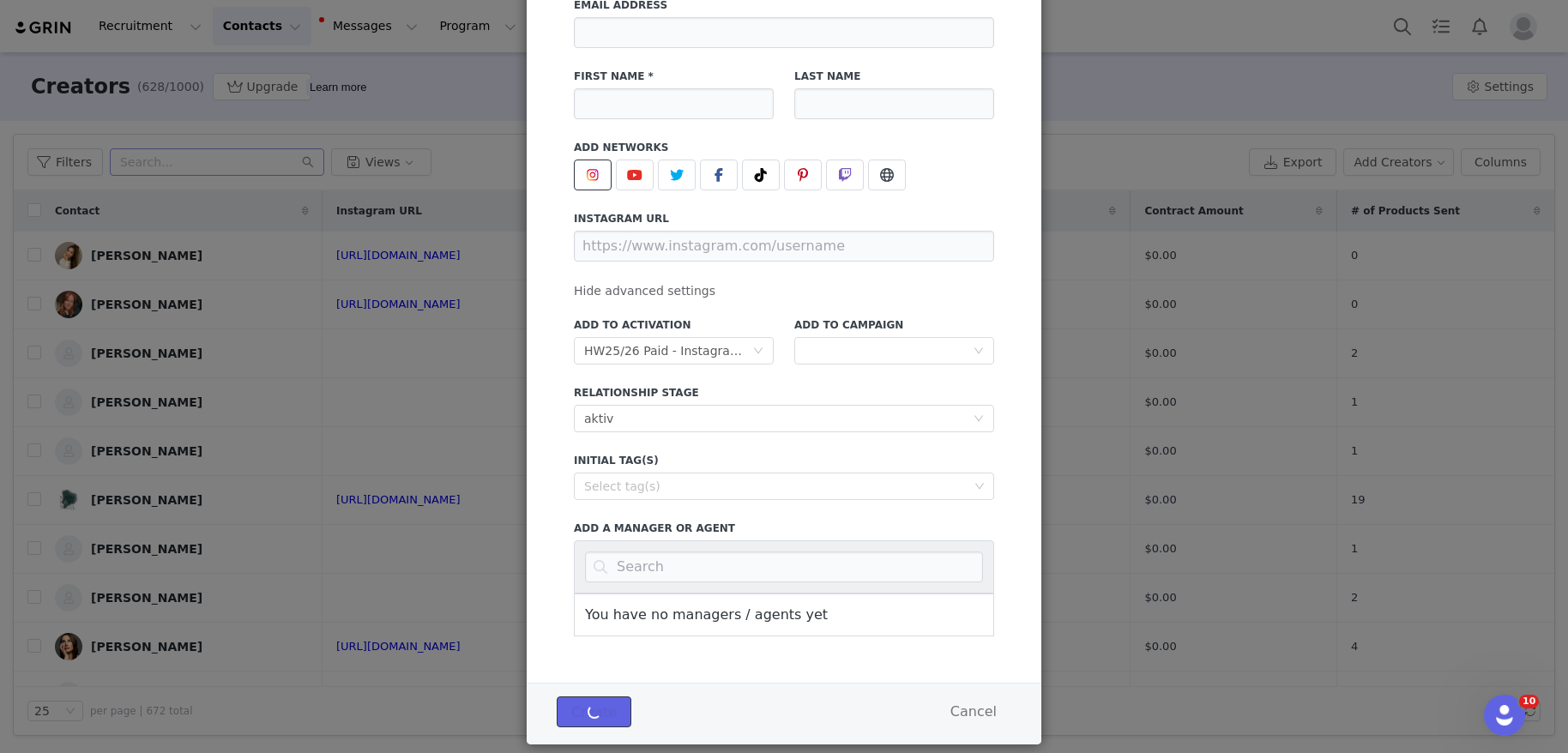
scroll to position [119, 0]
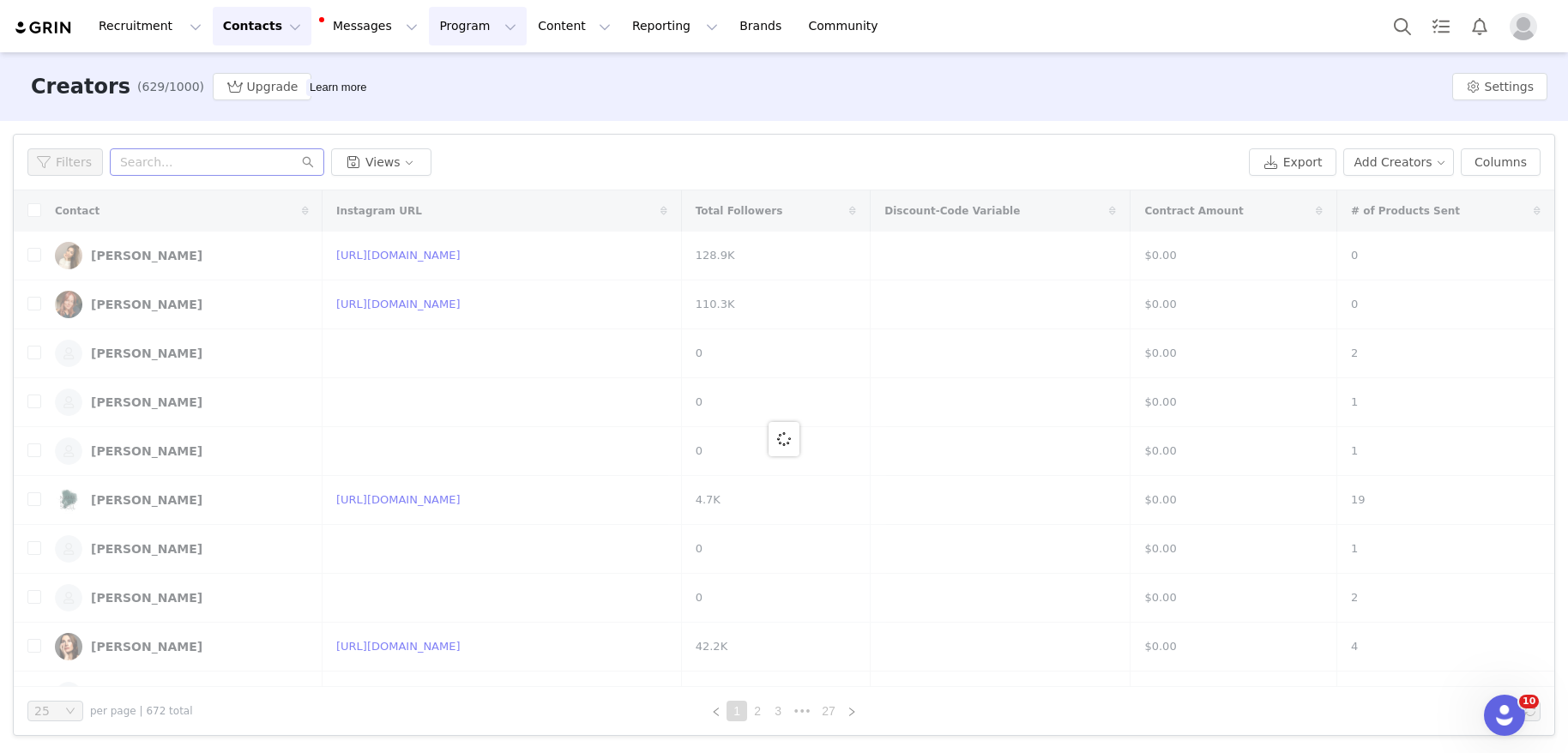
click at [457, 41] on button "Program Program" at bounding box center [477, 25] width 98 height 38
click at [468, 81] on p "Activations" at bounding box center [449, 76] width 66 height 18
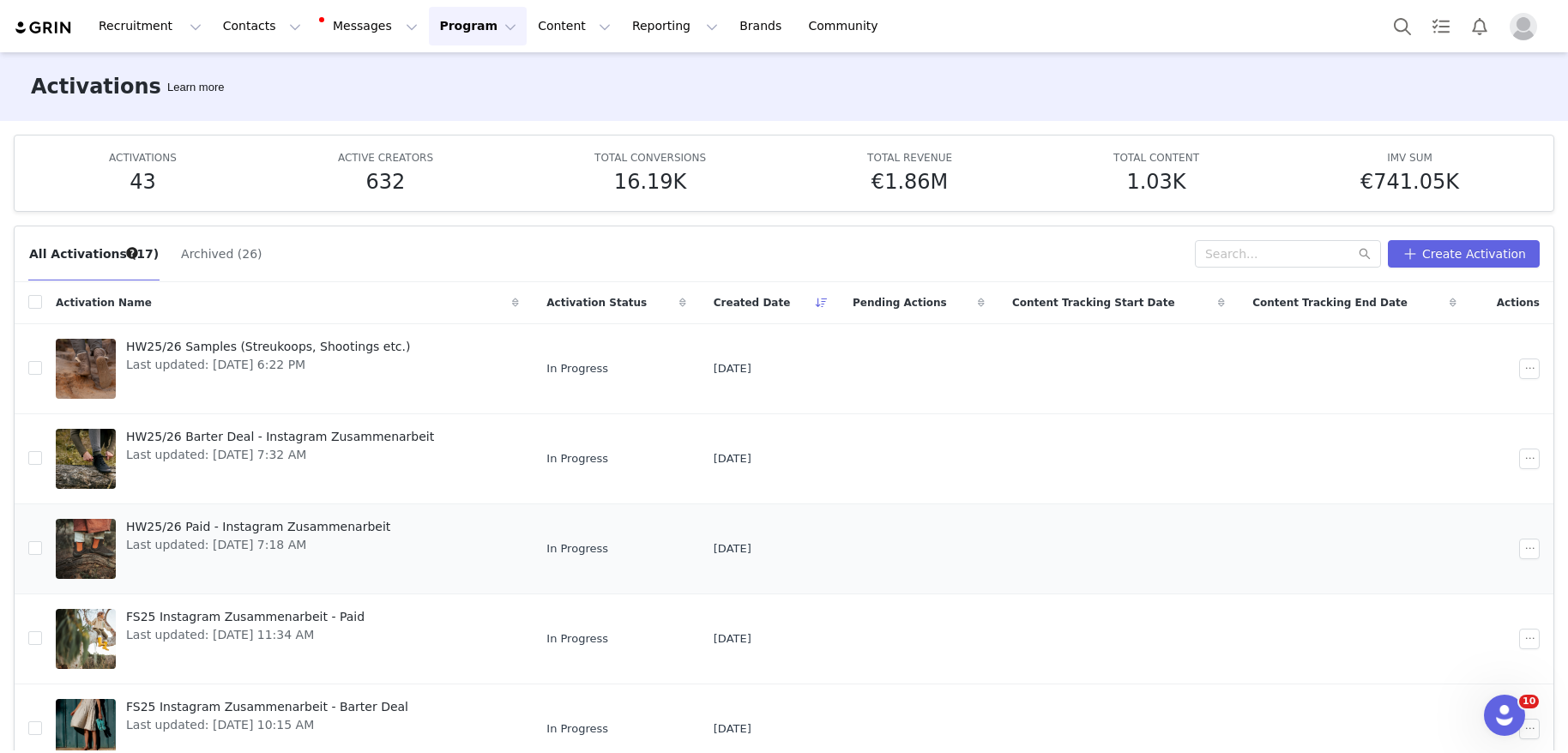
click at [325, 528] on span "HW25/26 Paid - Instagram Zusammenarbeit" at bounding box center [258, 527] width 264 height 18
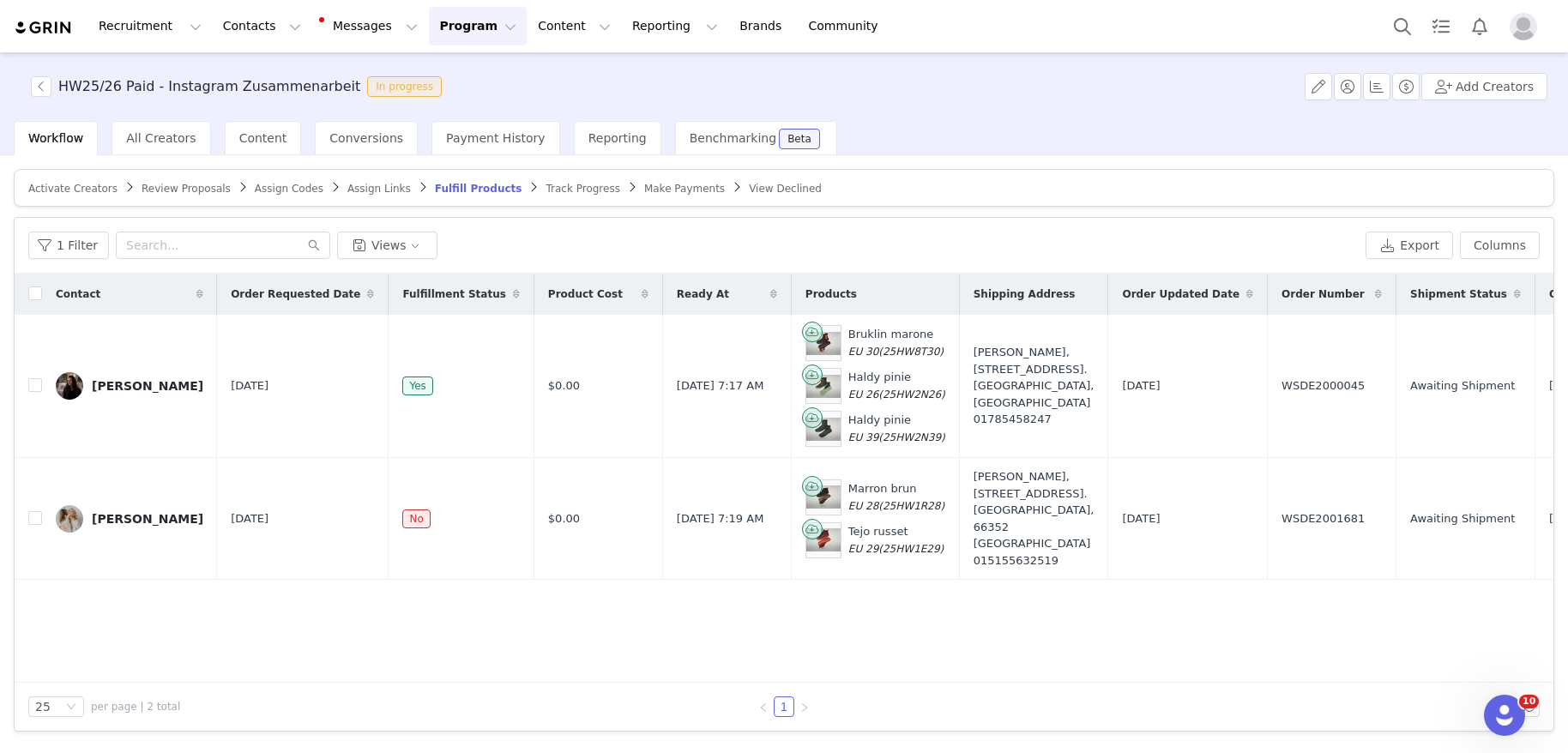
click at [95, 192] on span "Activate Creators" at bounding box center [72, 188] width 89 height 12
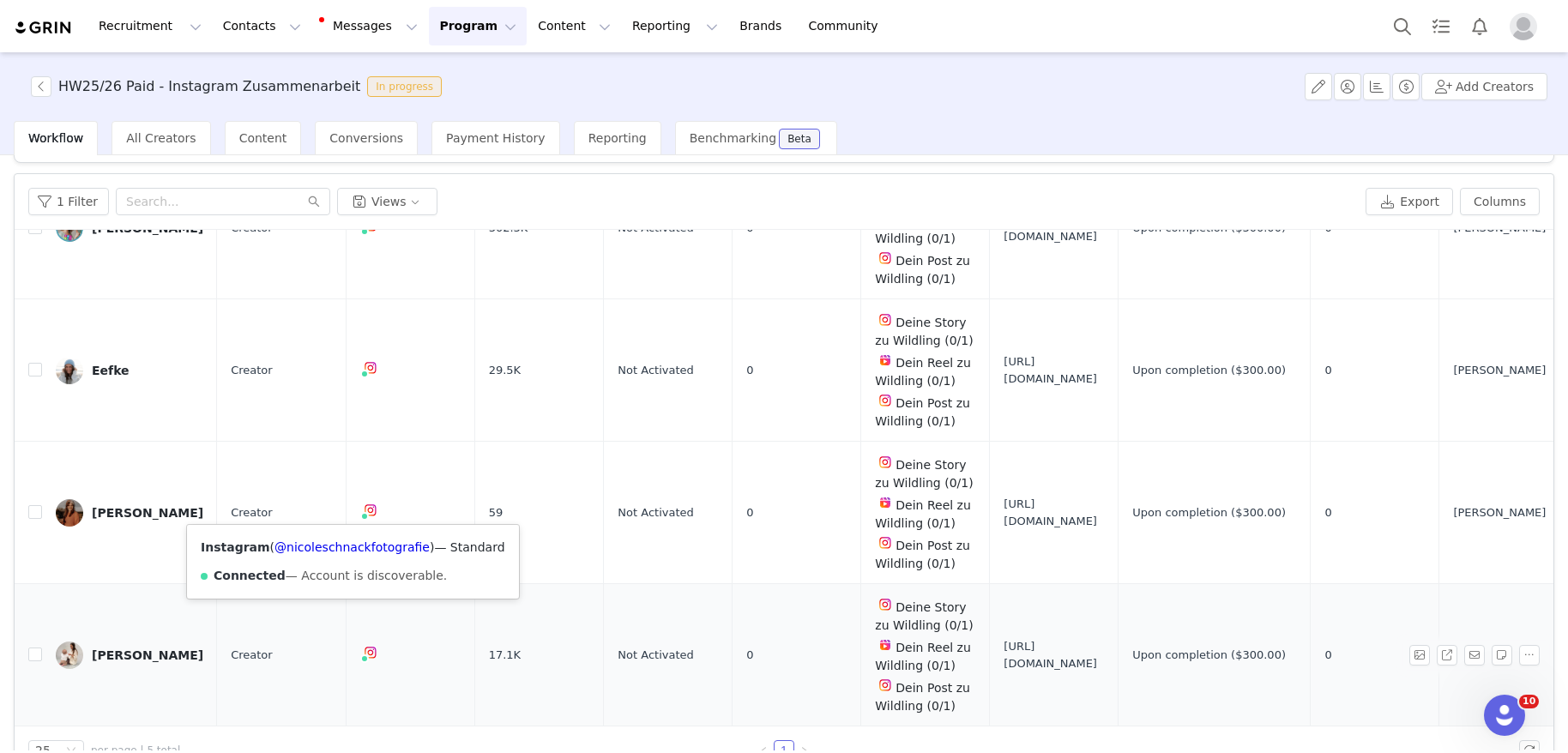
scroll to position [82, 0]
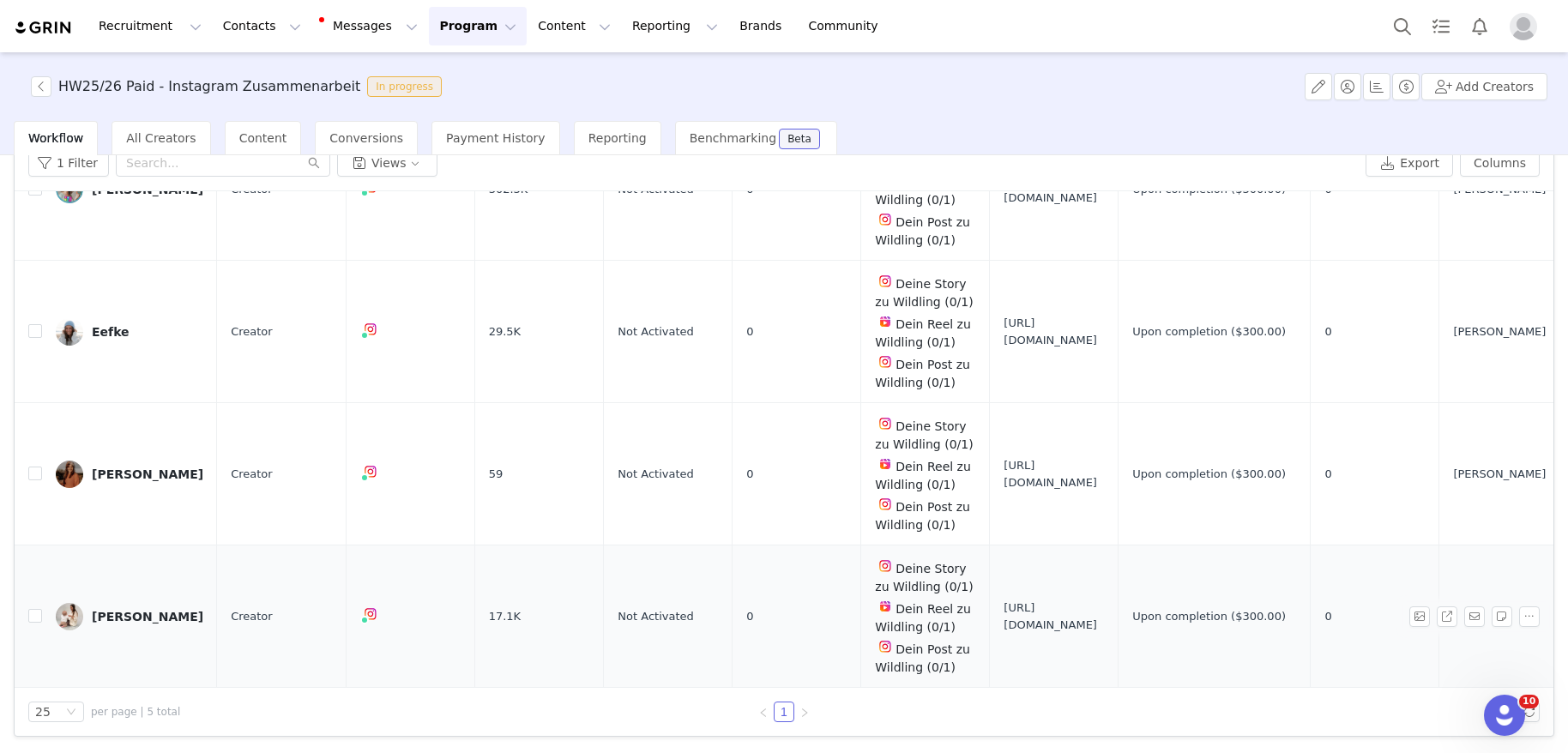
click at [113, 610] on div "[PERSON_NAME]" at bounding box center [147, 616] width 111 height 14
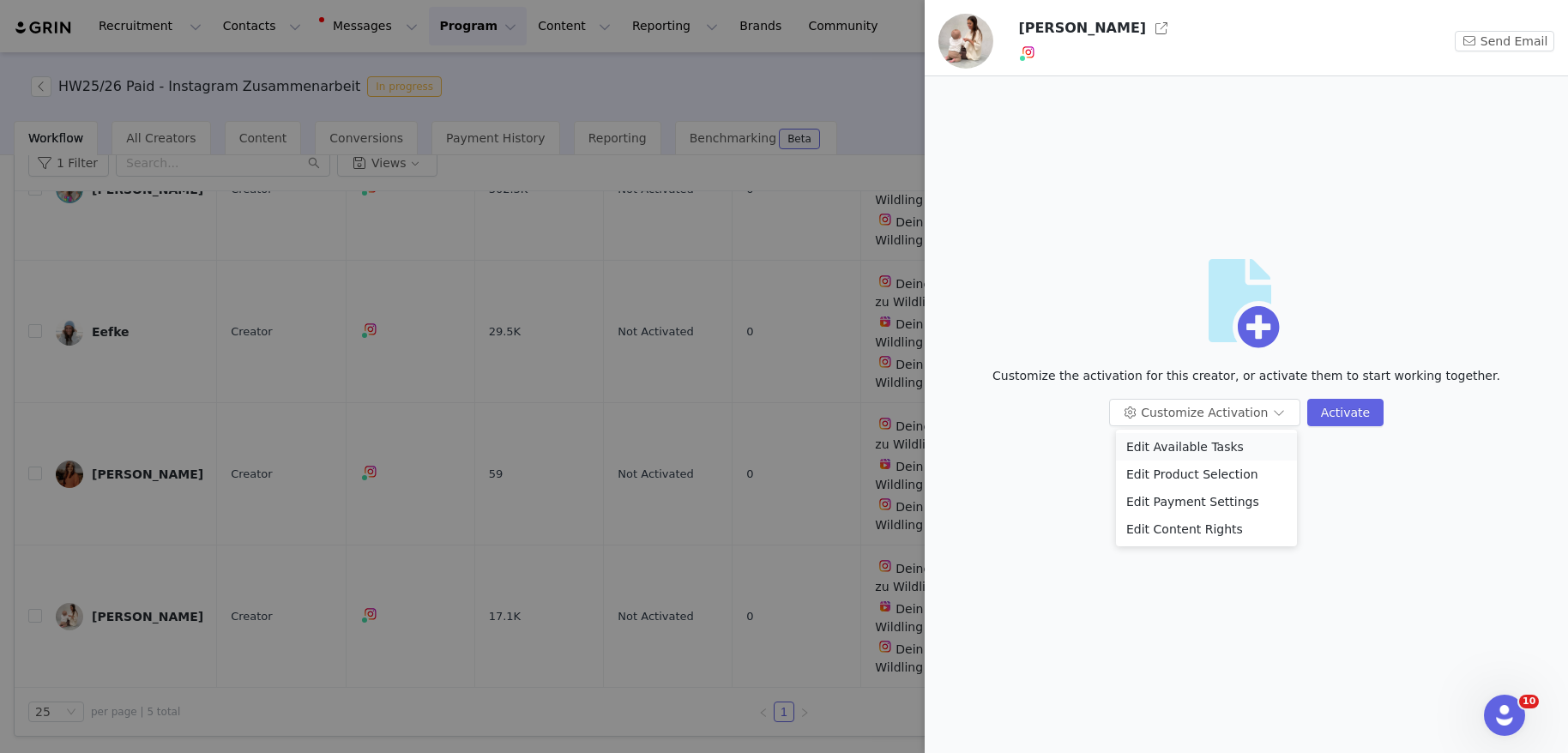
click at [1213, 449] on li "Edit Available Tasks" at bounding box center [1206, 446] width 181 height 27
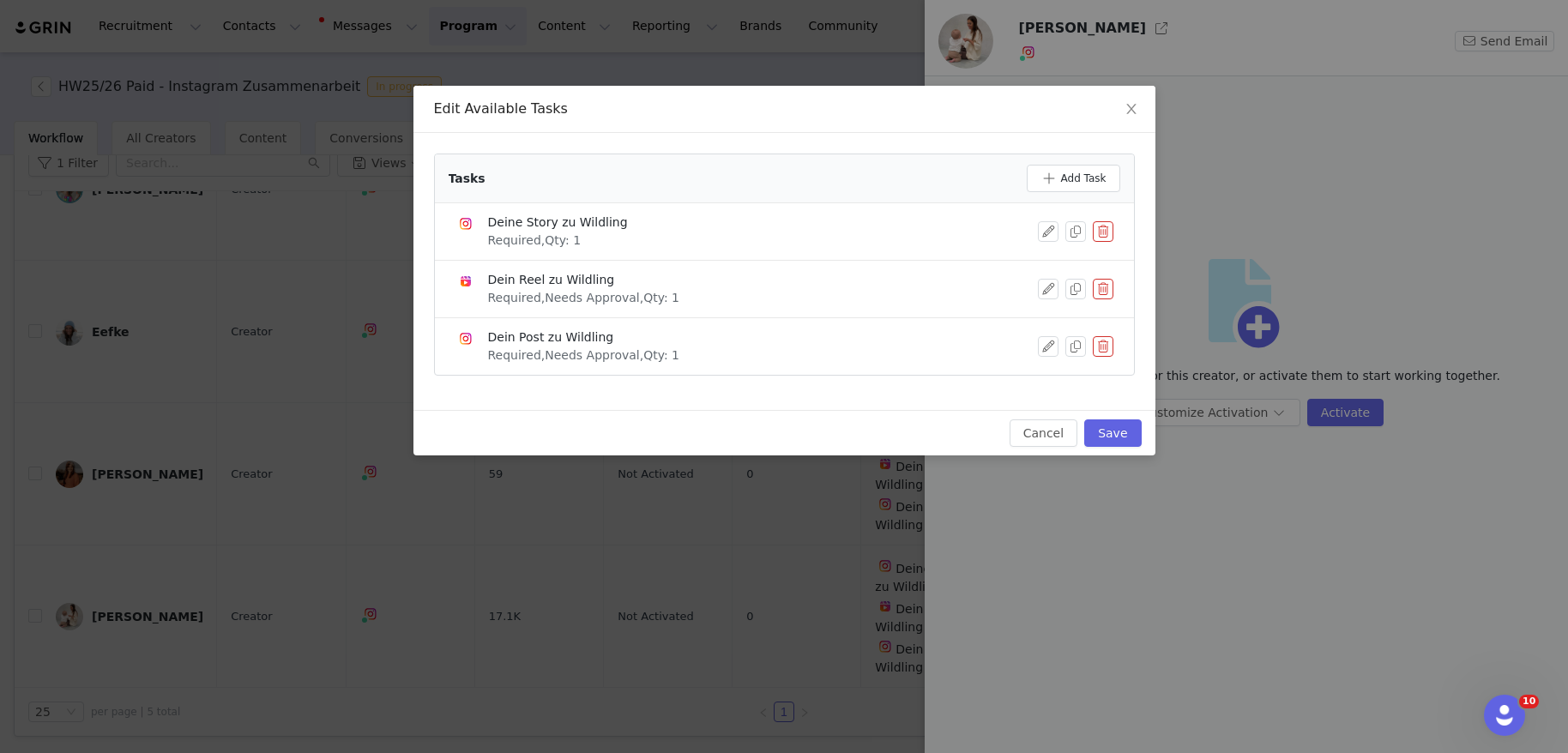
click at [1106, 293] on button "button" at bounding box center [1103, 289] width 21 height 21
click at [1059, 318] on button "Delete" at bounding box center [1041, 317] width 67 height 27
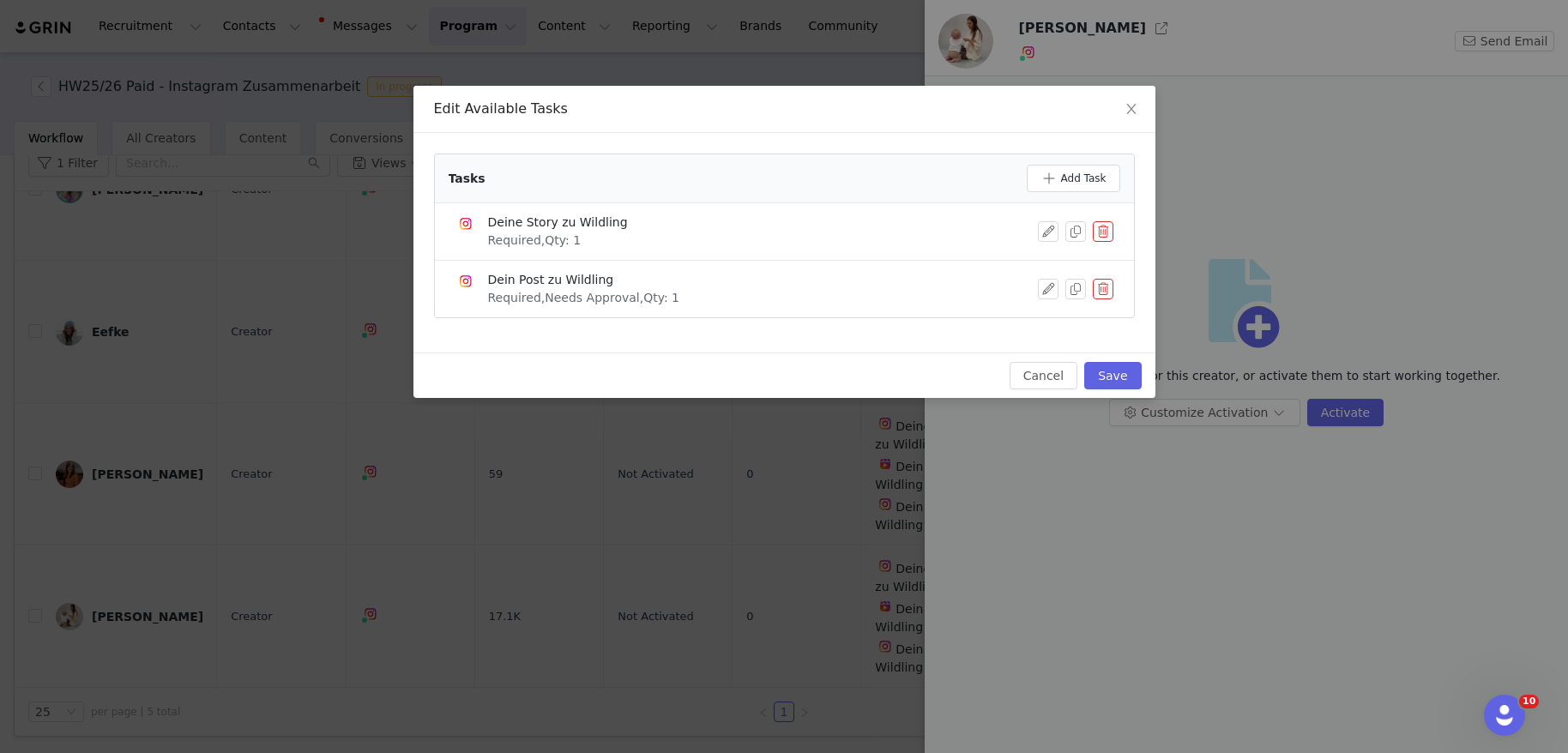
click at [1102, 290] on button "button" at bounding box center [1103, 289] width 21 height 21
click at [1049, 315] on button "Delete" at bounding box center [1041, 317] width 67 height 27
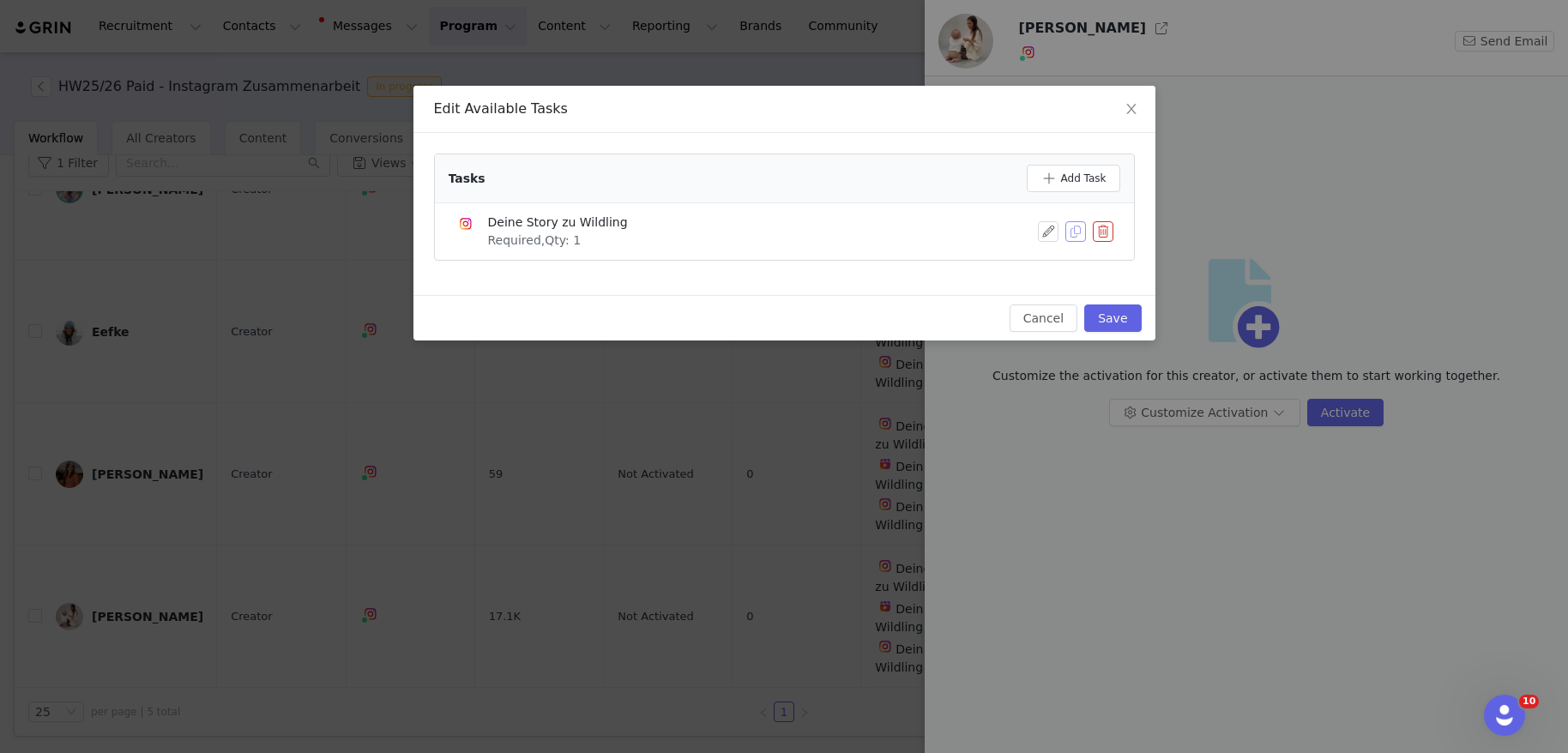
click at [1078, 234] on button "button" at bounding box center [1076, 232] width 21 height 21
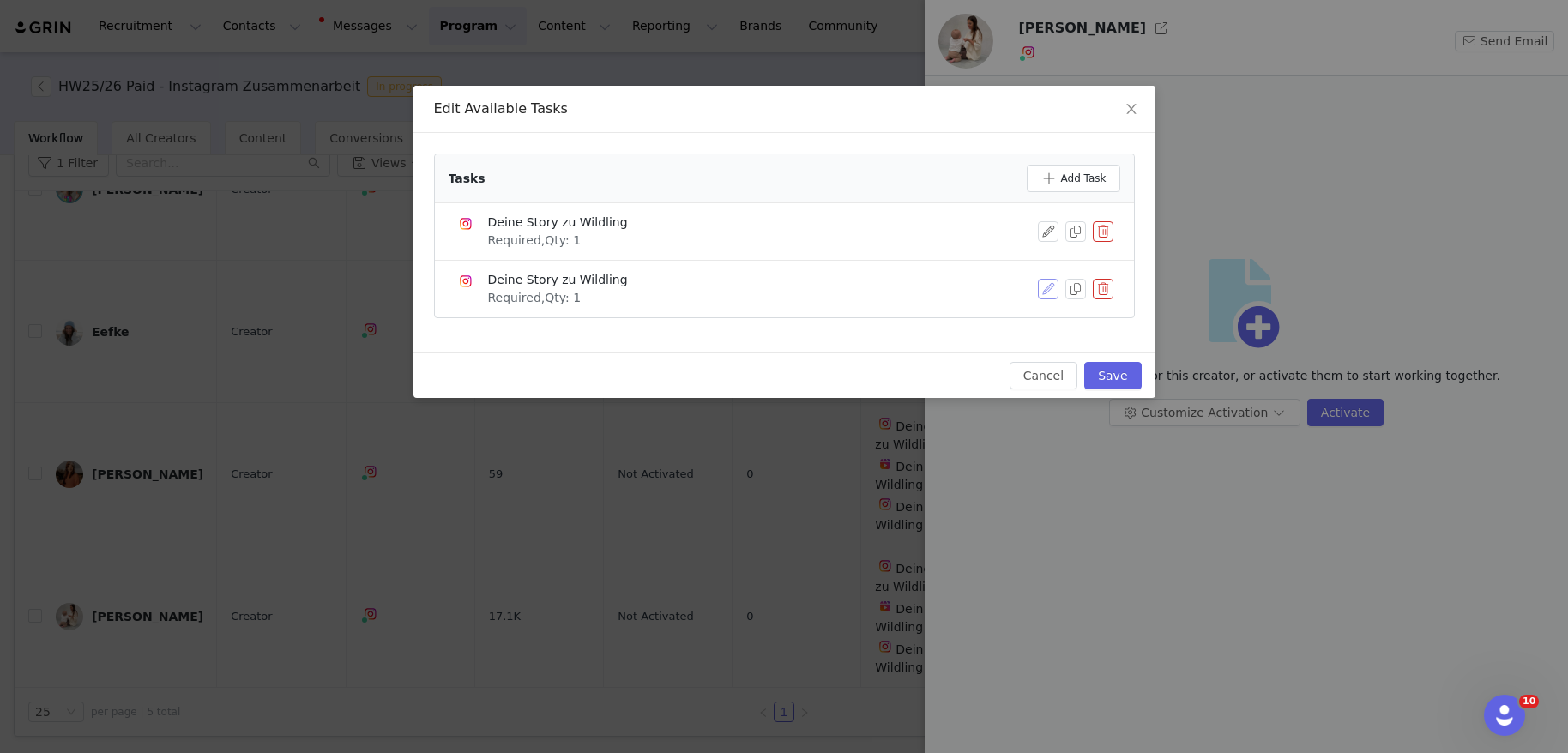
click at [1052, 292] on button "button" at bounding box center [1048, 289] width 21 height 21
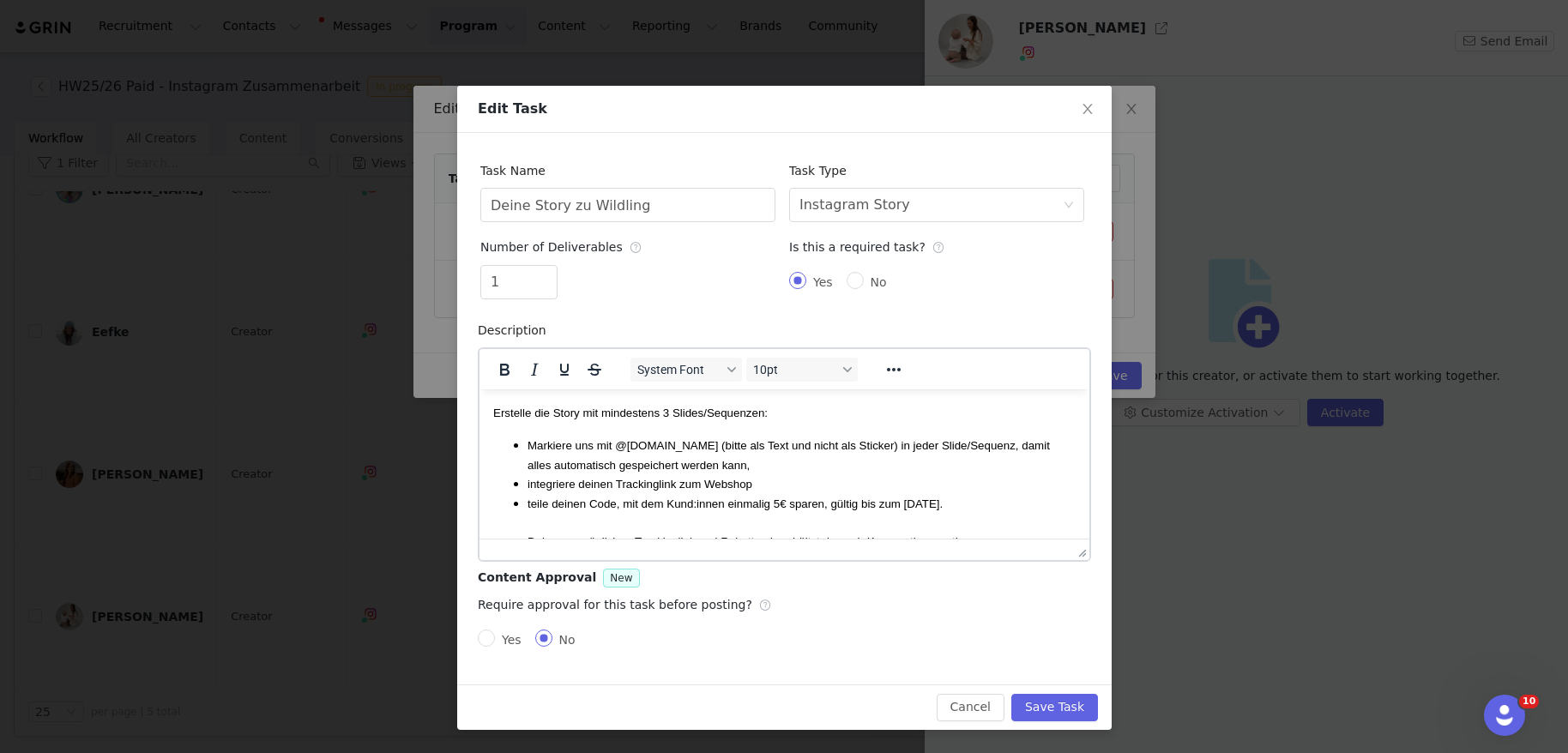
scroll to position [0, 0]
click at [520, 202] on input "Deine Story zu Wildling" at bounding box center [627, 205] width 295 height 35
type input "Deine Reminder-Story zu Wildling"
click at [675, 417] on span "Erstelle die Story mit mindestens 3 Slides/Sequenzen:" at bounding box center [629, 413] width 274 height 13
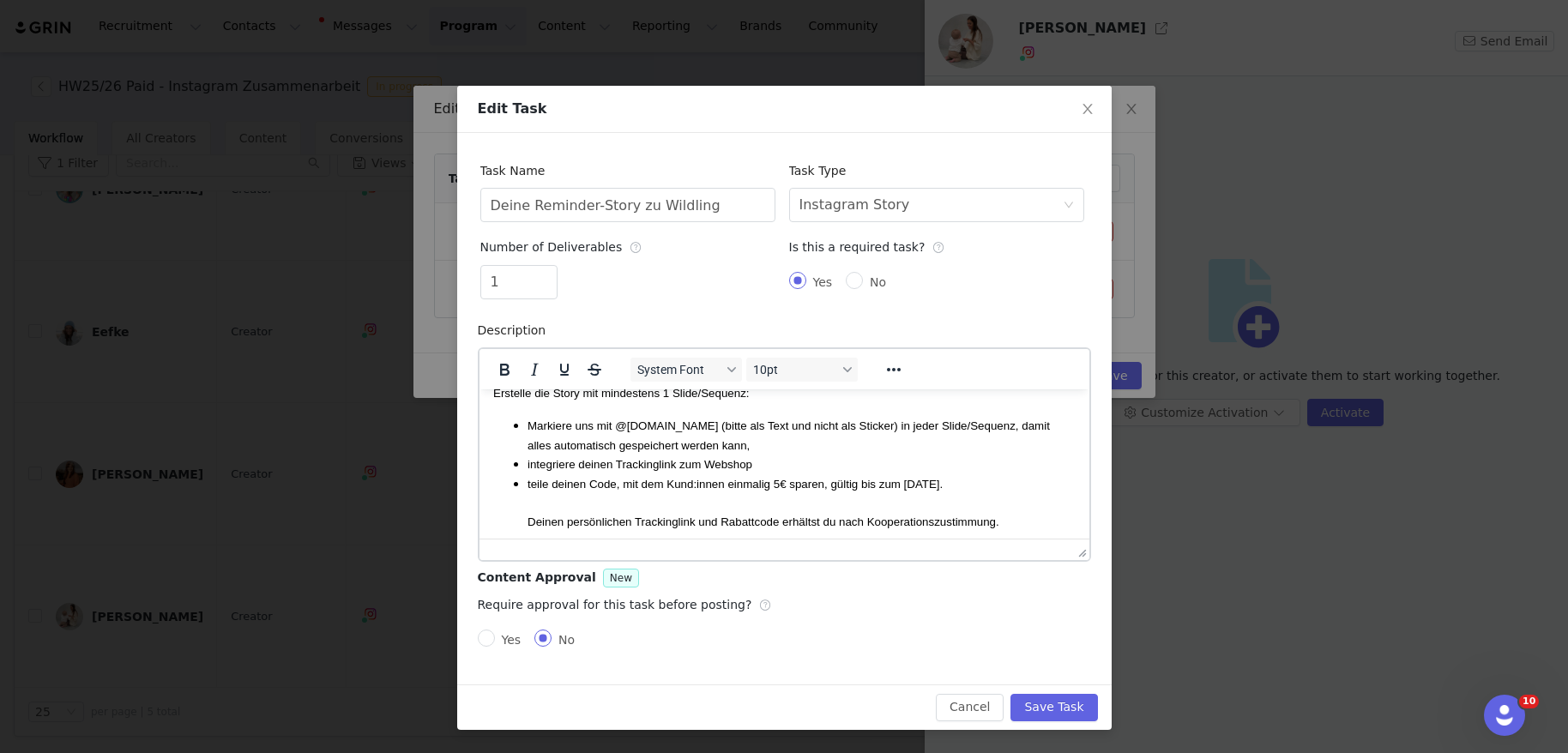
scroll to position [26, 0]
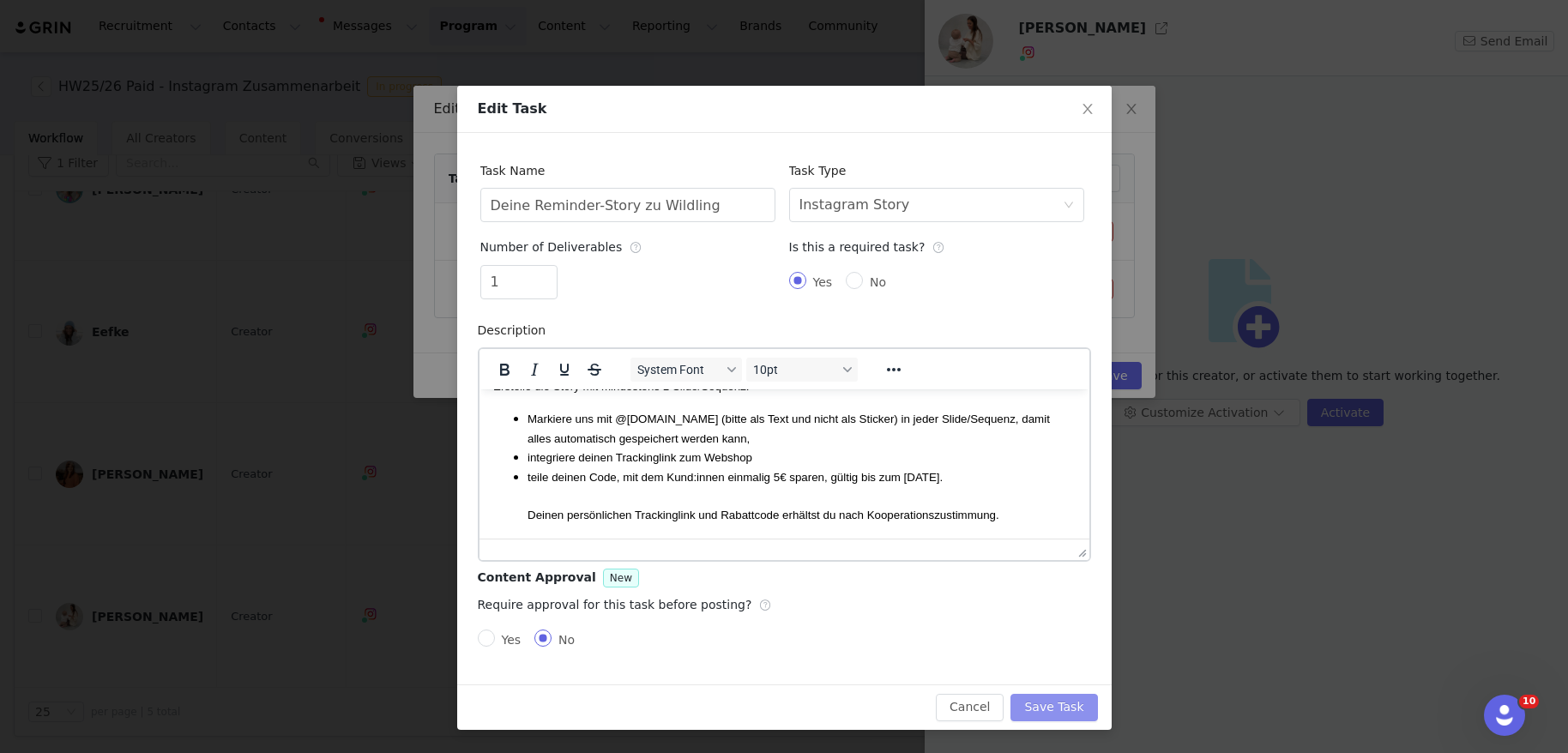
click at [1078, 705] on button "Save Task" at bounding box center [1053, 707] width 87 height 27
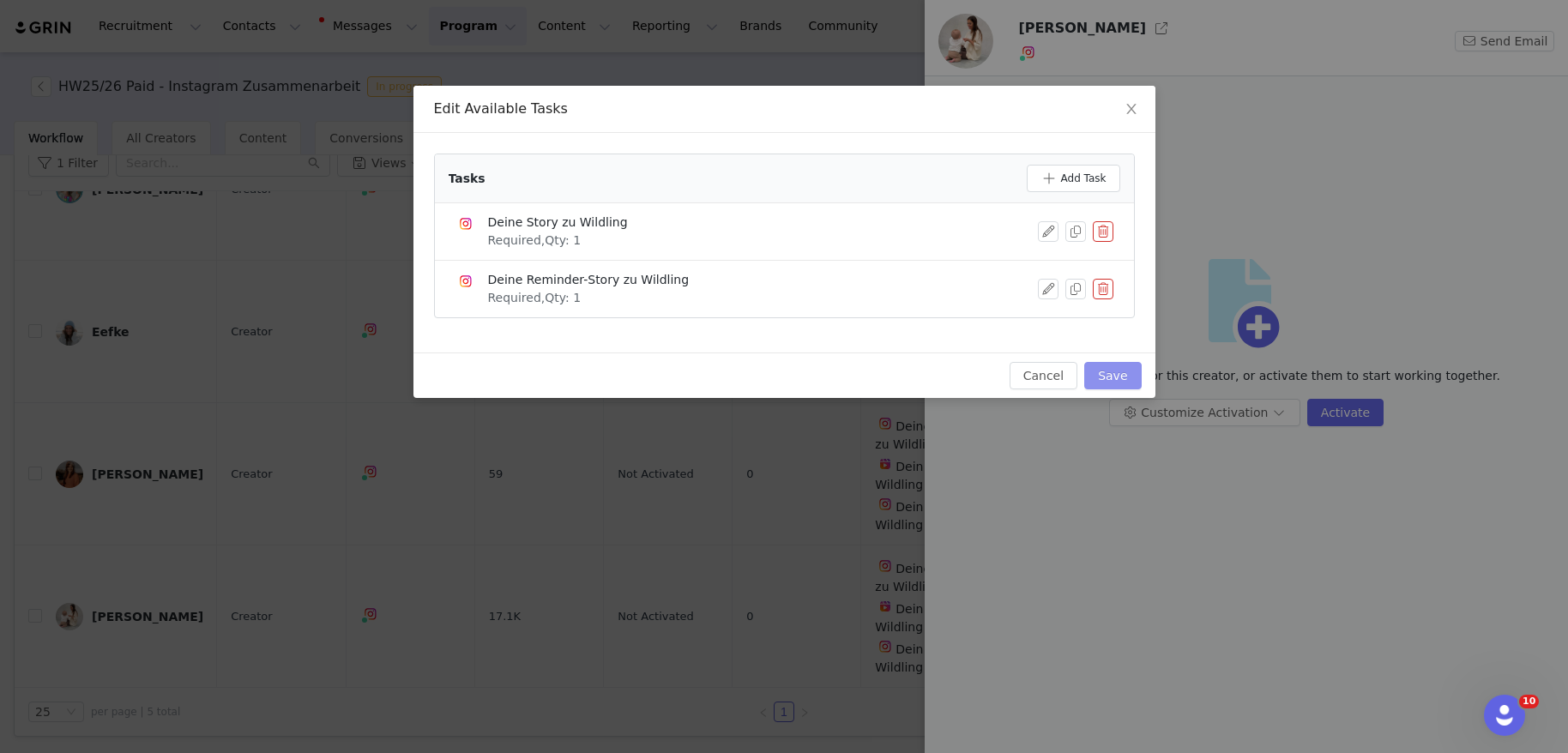
click at [1126, 381] on button "Save" at bounding box center [1112, 375] width 57 height 27
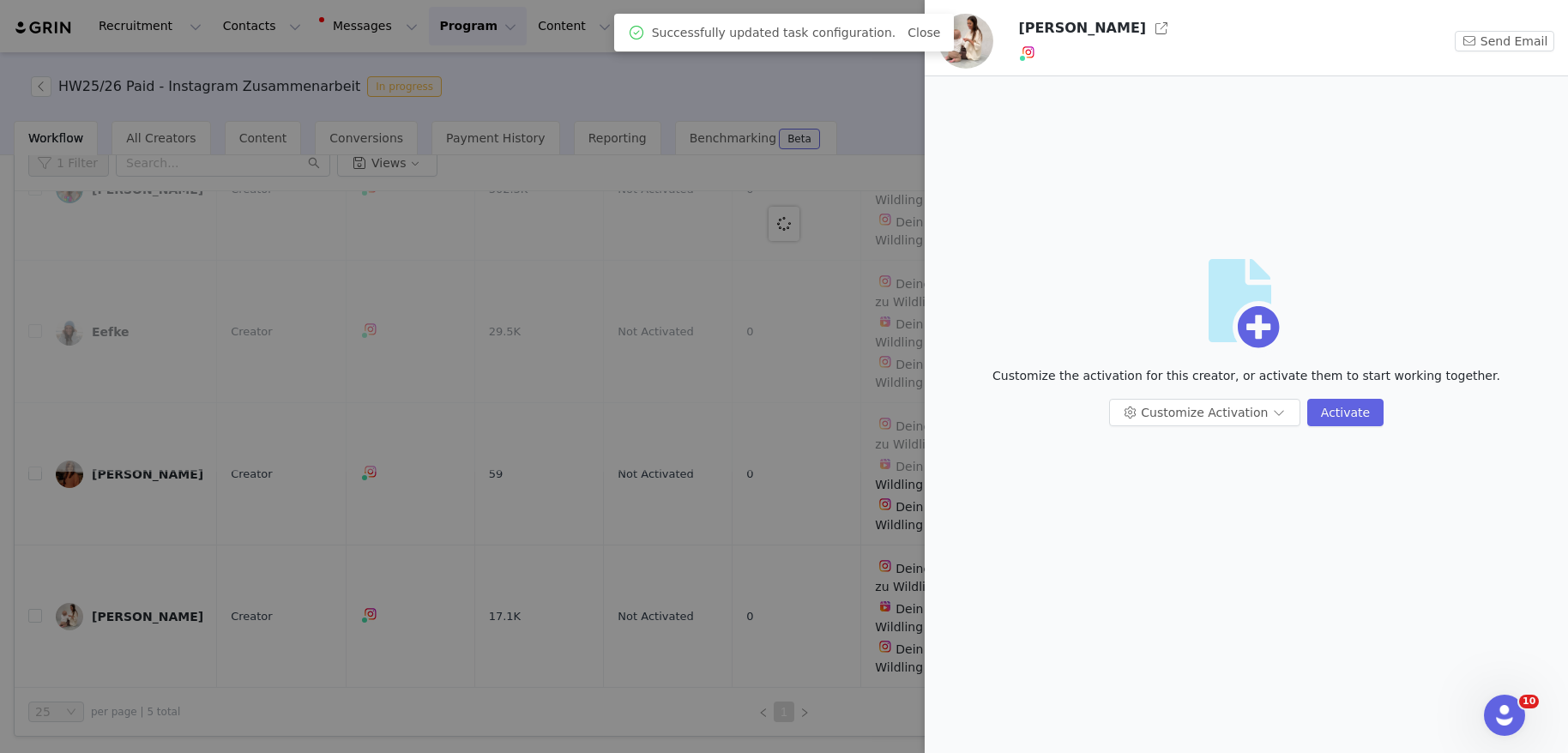
scroll to position [0, 0]
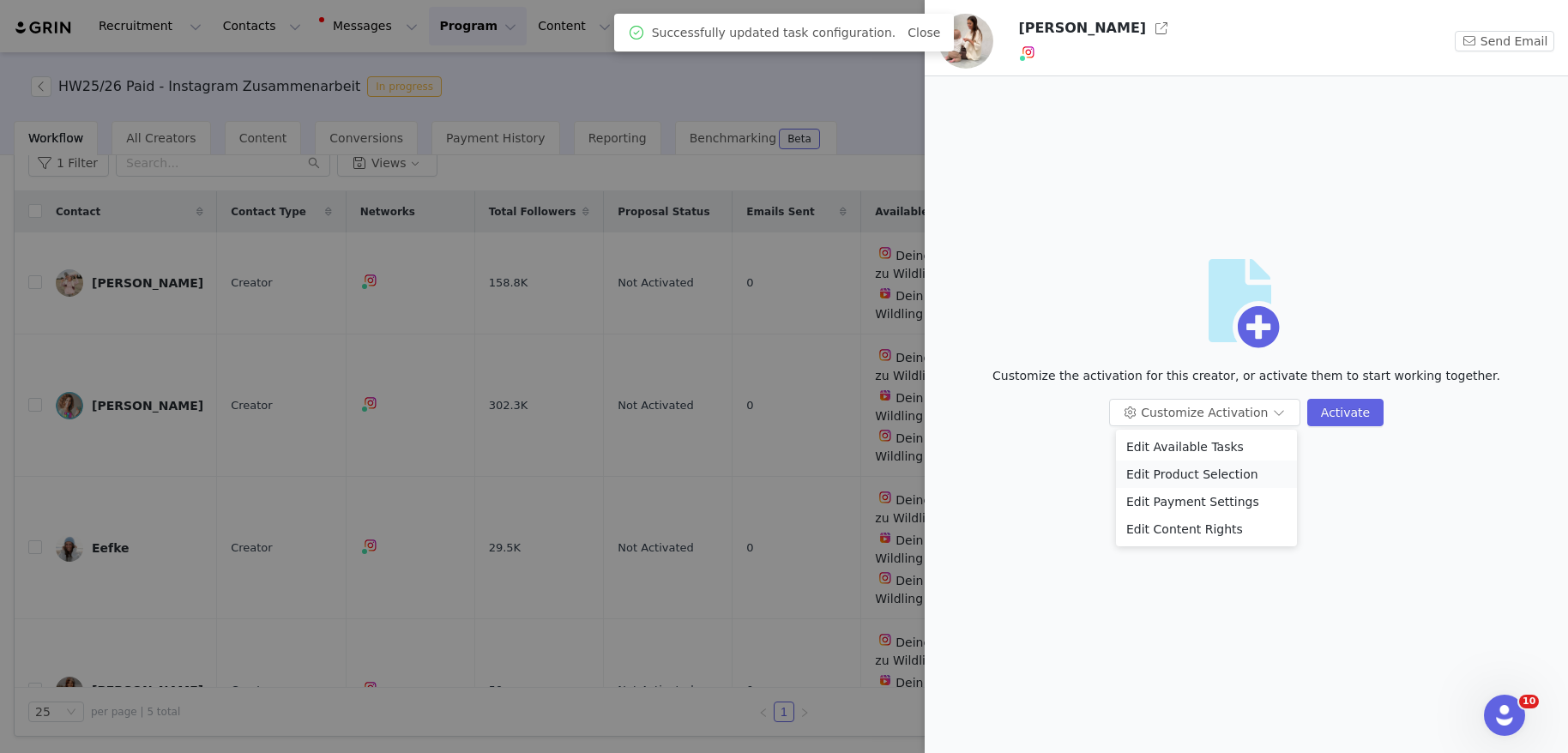
click at [1161, 473] on li "Edit Product Selection" at bounding box center [1206, 473] width 181 height 27
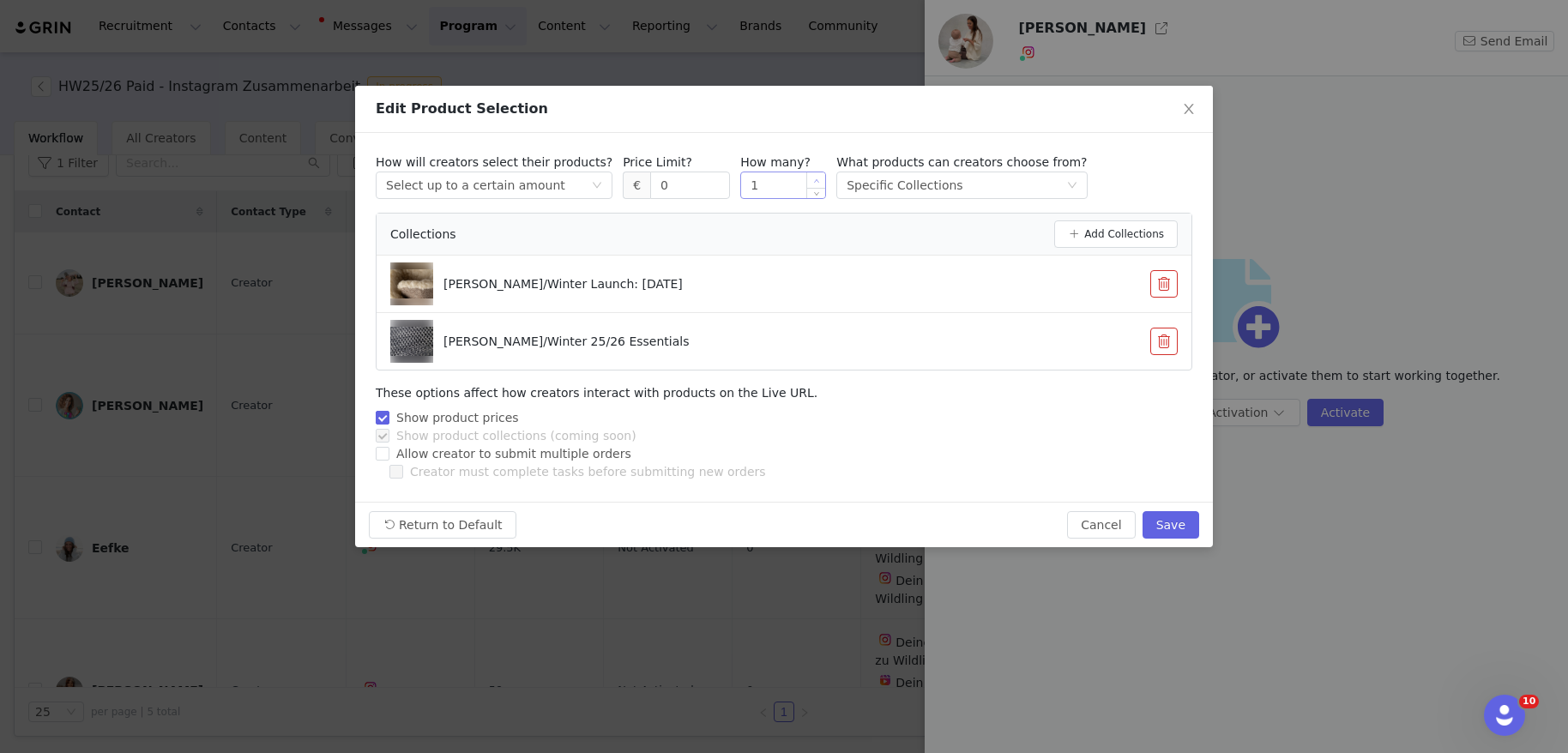
type input "2"
click at [807, 181] on span "Increase Value" at bounding box center [816, 180] width 18 height 16
click at [1164, 525] on button "Save" at bounding box center [1170, 524] width 57 height 27
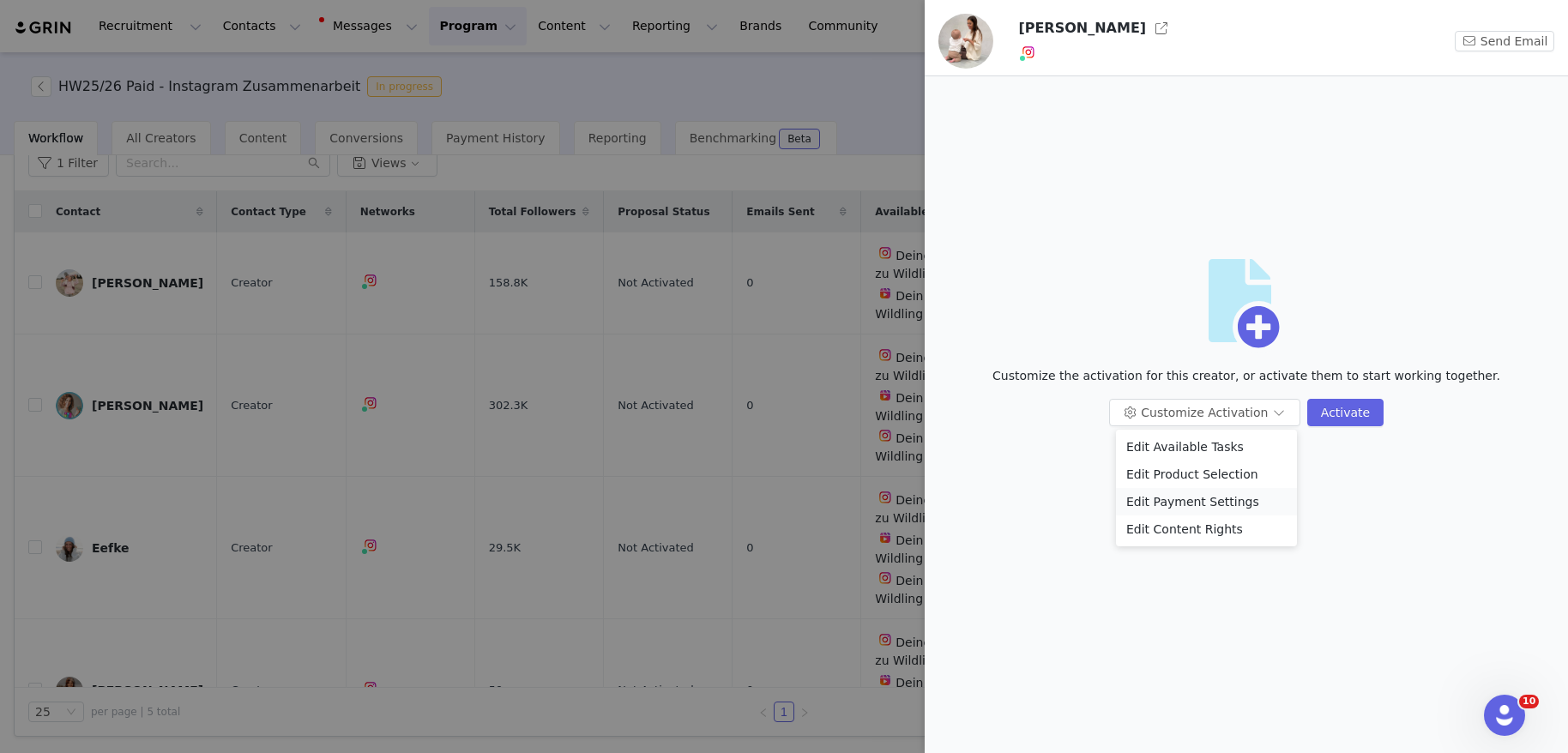
click at [1203, 506] on li "Edit Payment Settings" at bounding box center [1206, 501] width 181 height 27
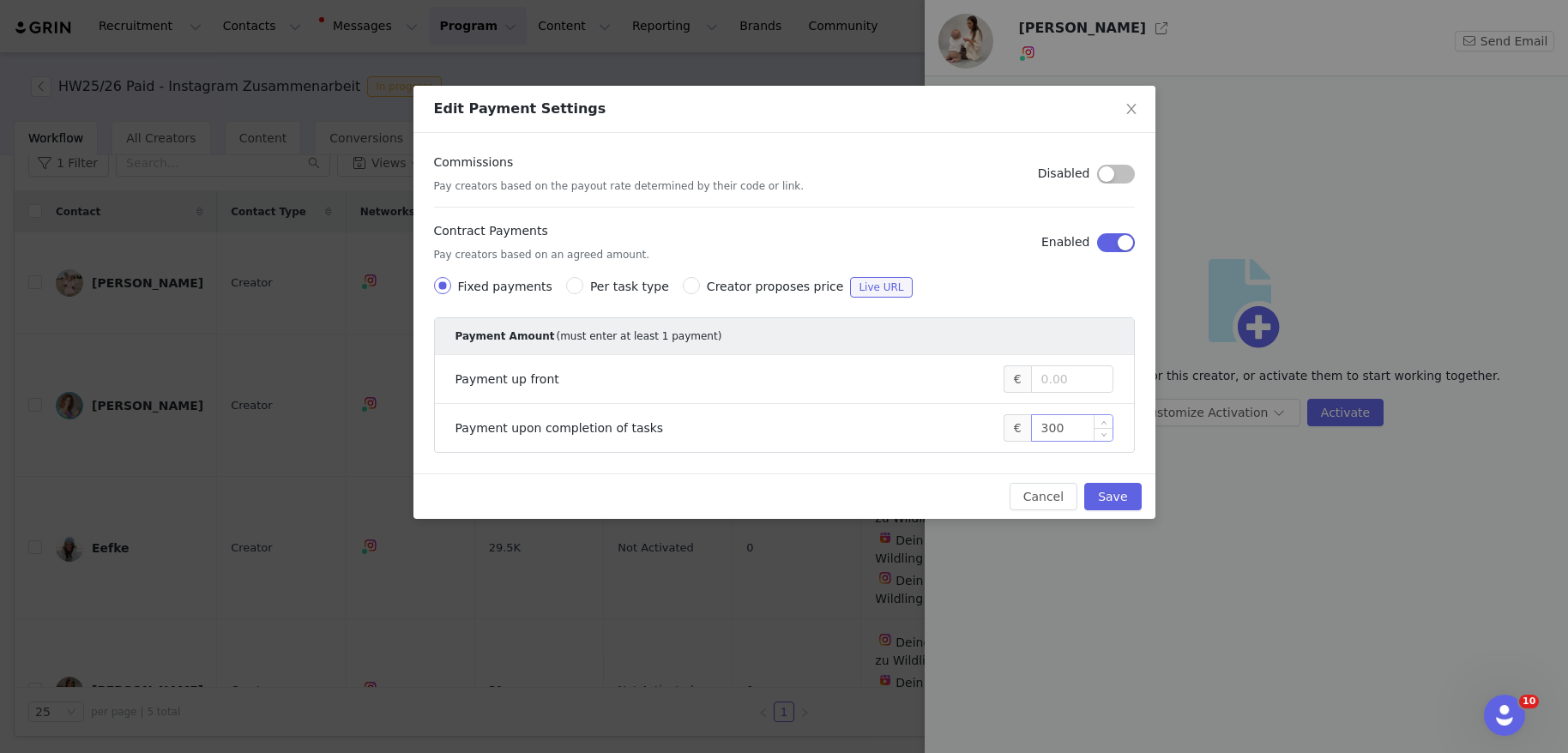
click at [1077, 436] on input "300" at bounding box center [1072, 428] width 80 height 26
type input "350"
click at [1115, 502] on button "Save" at bounding box center [1112, 496] width 57 height 27
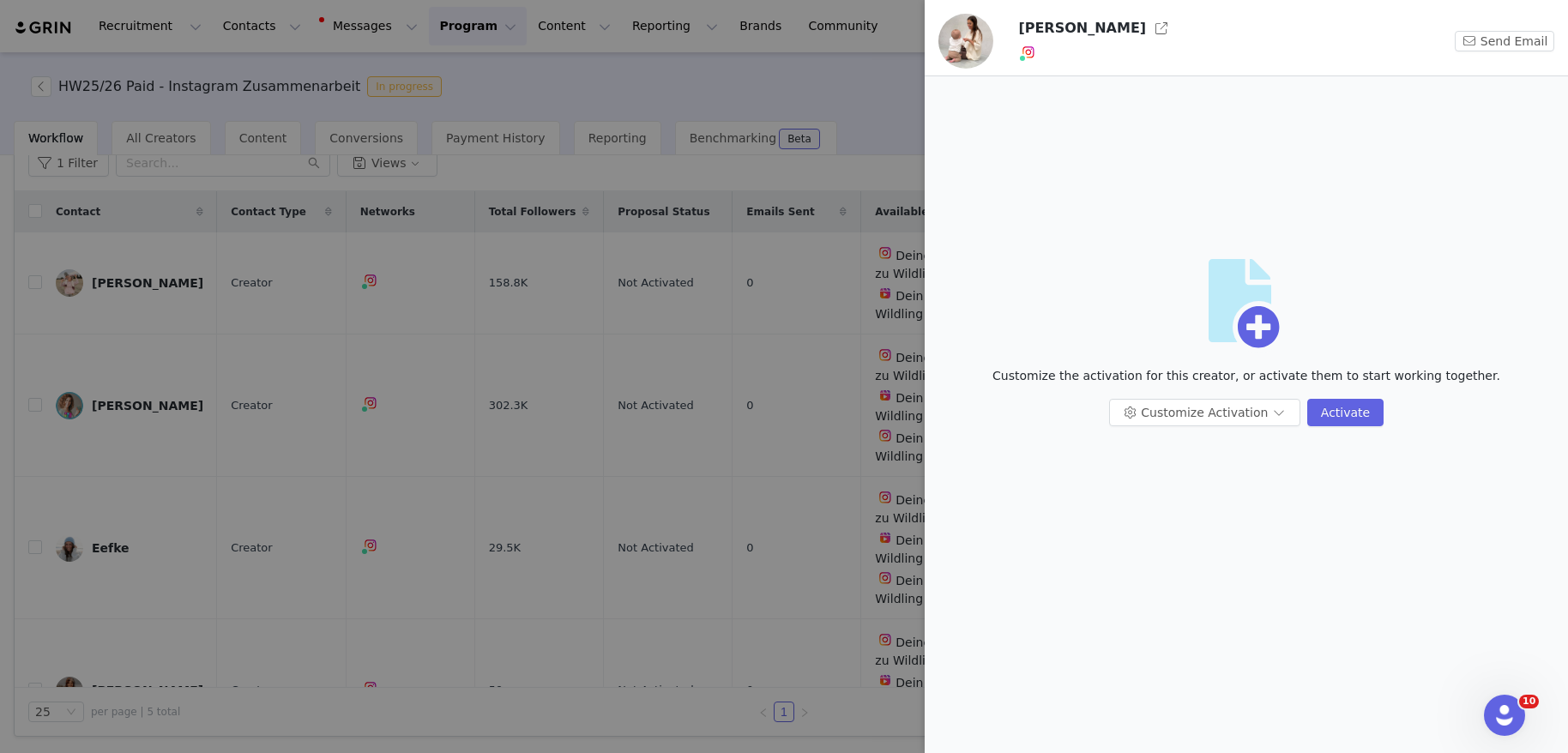
click at [826, 118] on div at bounding box center [784, 376] width 1568 height 753
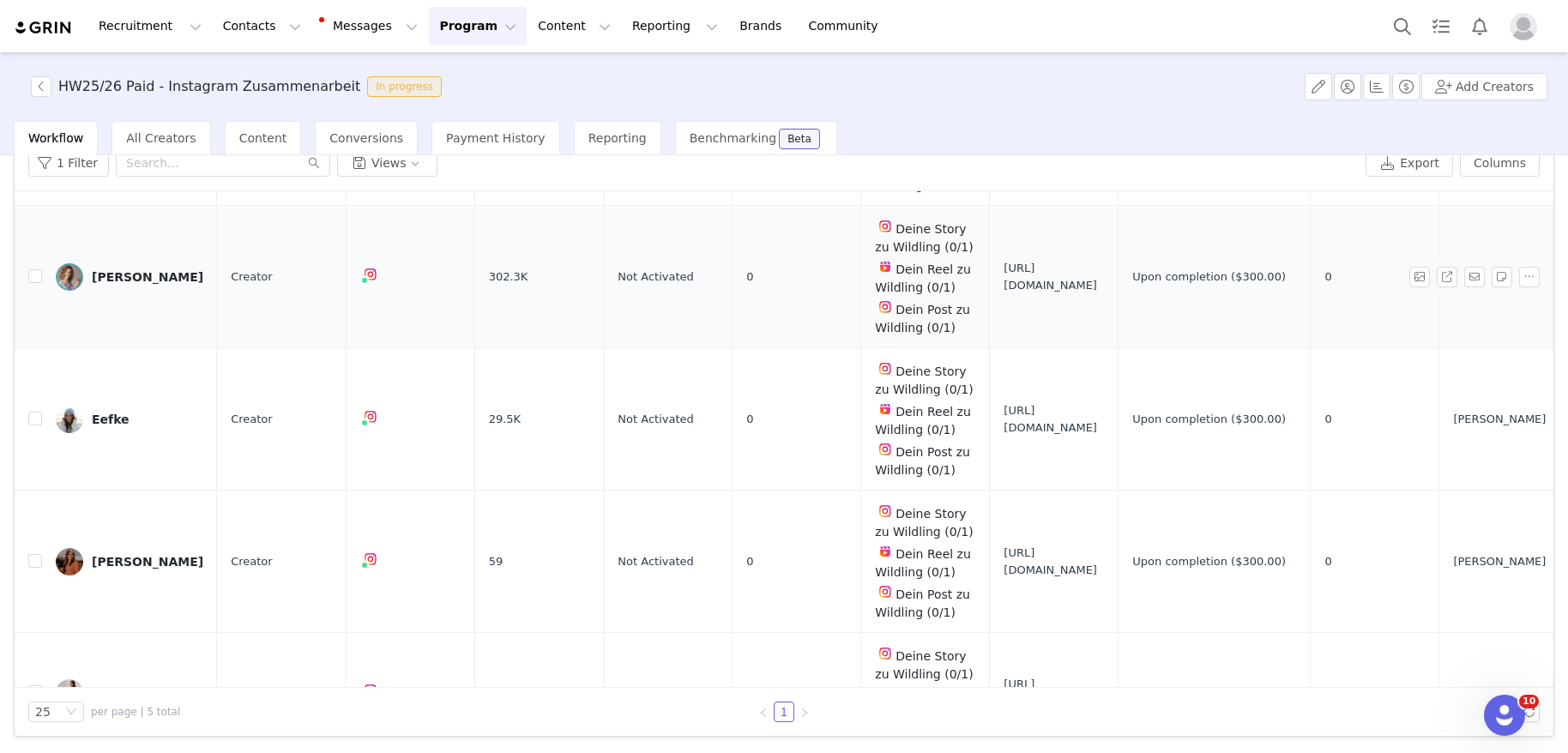
scroll to position [208, 0]
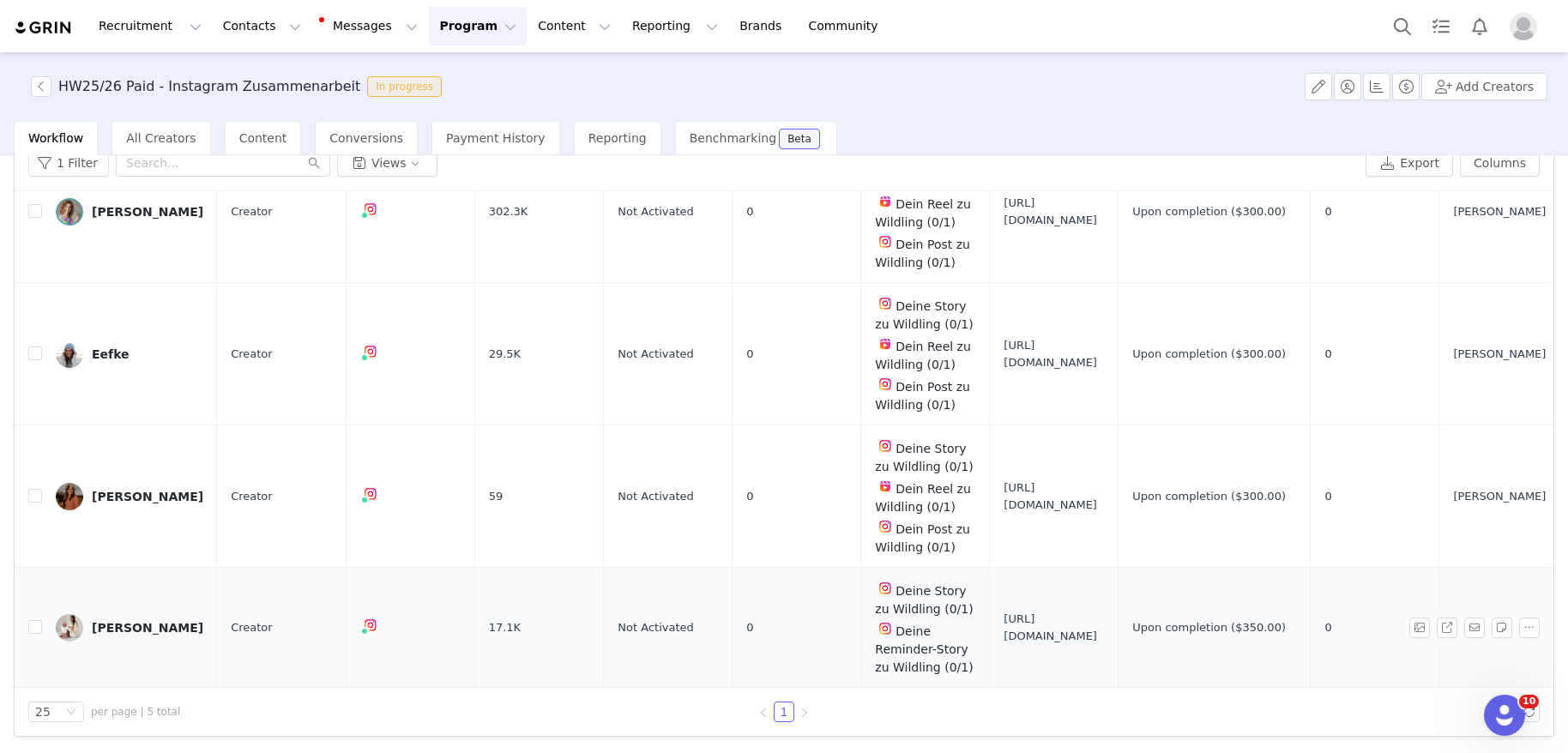
click at [1096, 612] on span "[URL][DOMAIN_NAME]" at bounding box center [1053, 628] width 100 height 34
copy span "[URL][DOMAIN_NAME]"
